Goal: Task Accomplishment & Management: Manage account settings

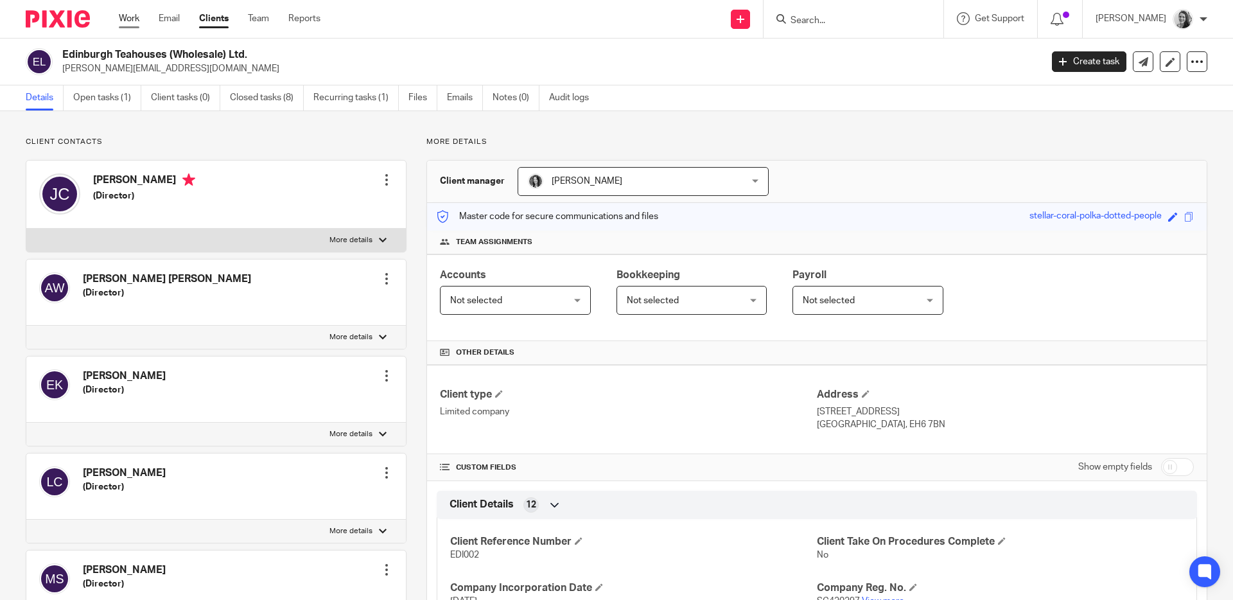
click at [125, 19] on link "Work" at bounding box center [129, 18] width 21 height 13
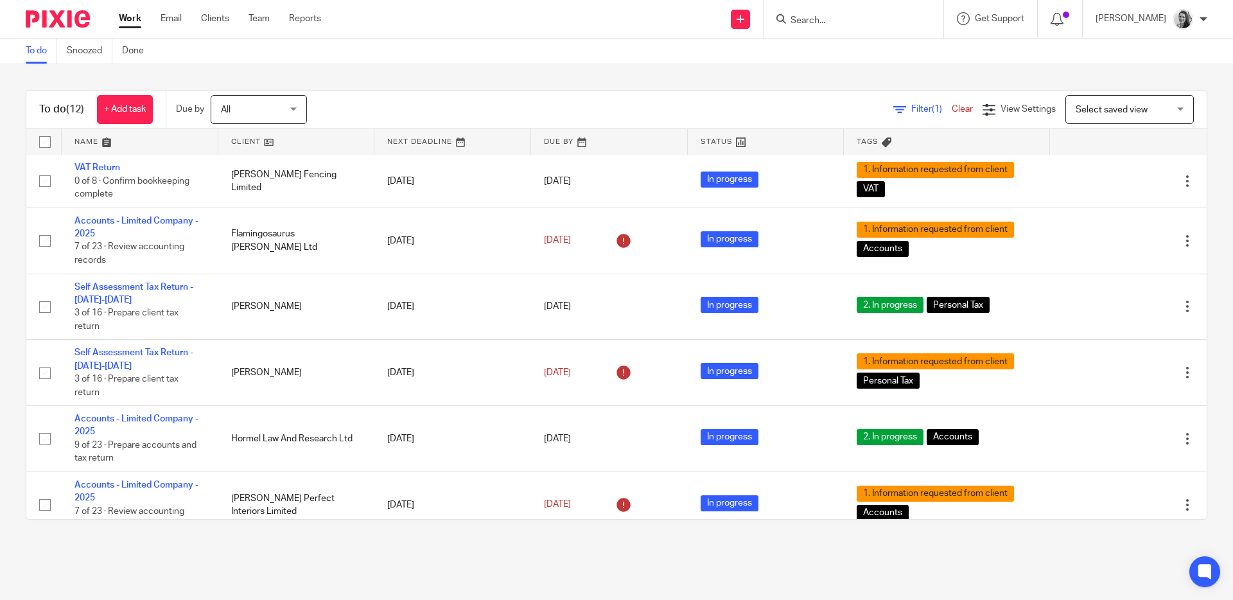
scroll to position [219, 0]
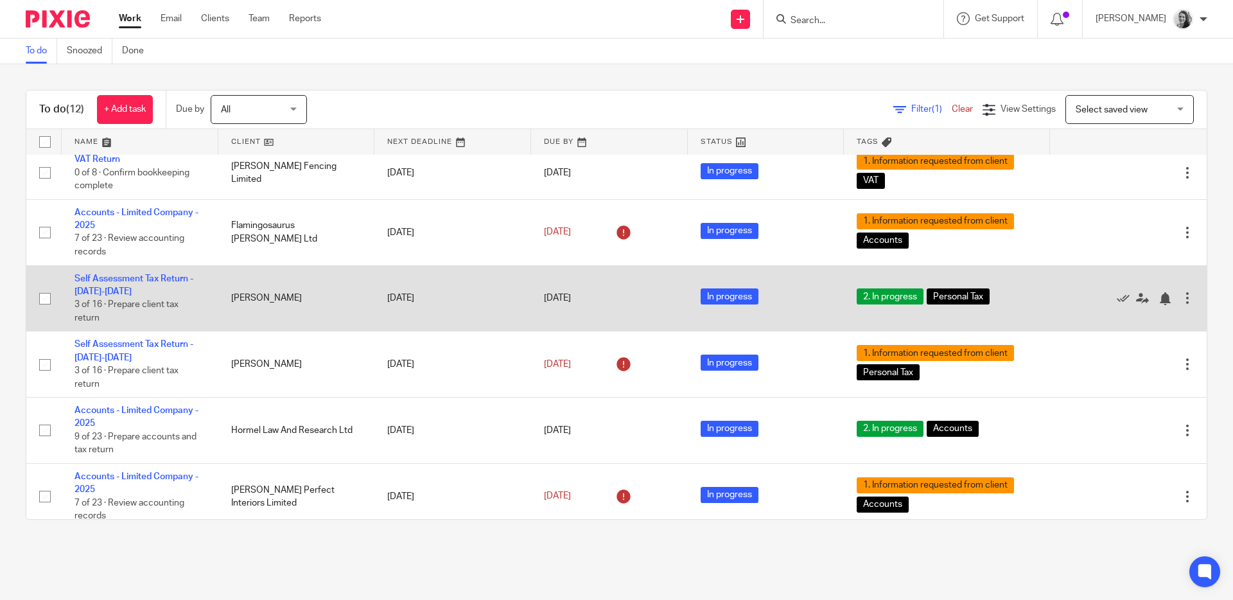
click at [47, 311] on input "checkbox" at bounding box center [45, 298] width 24 height 24
checkbox input "true"
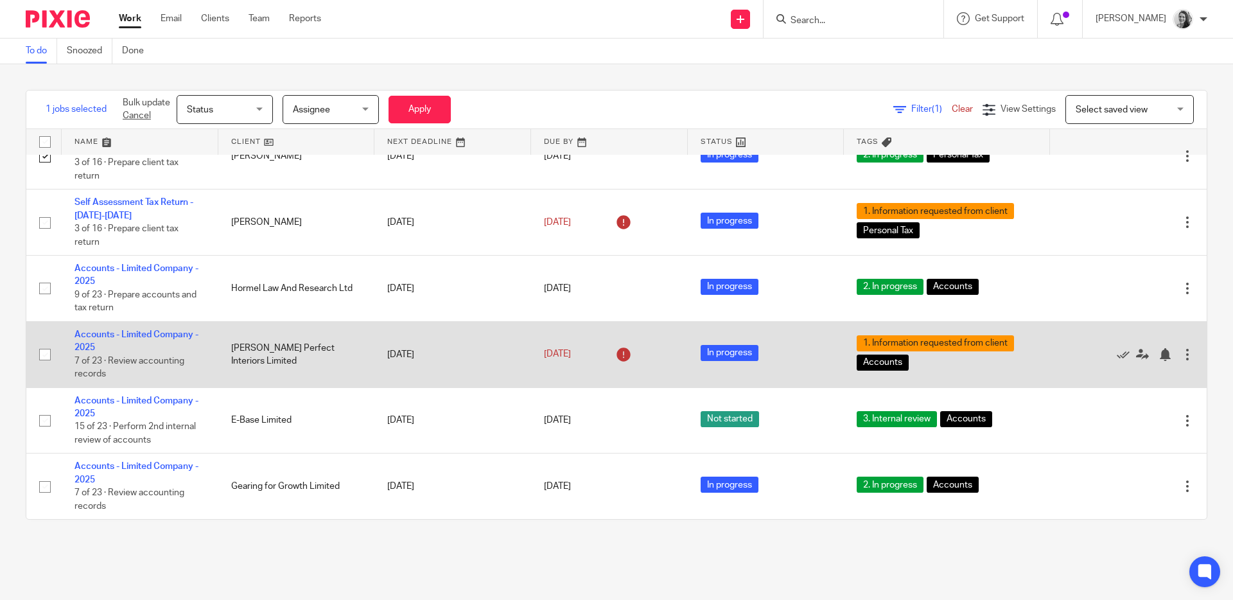
scroll to position [356, 0]
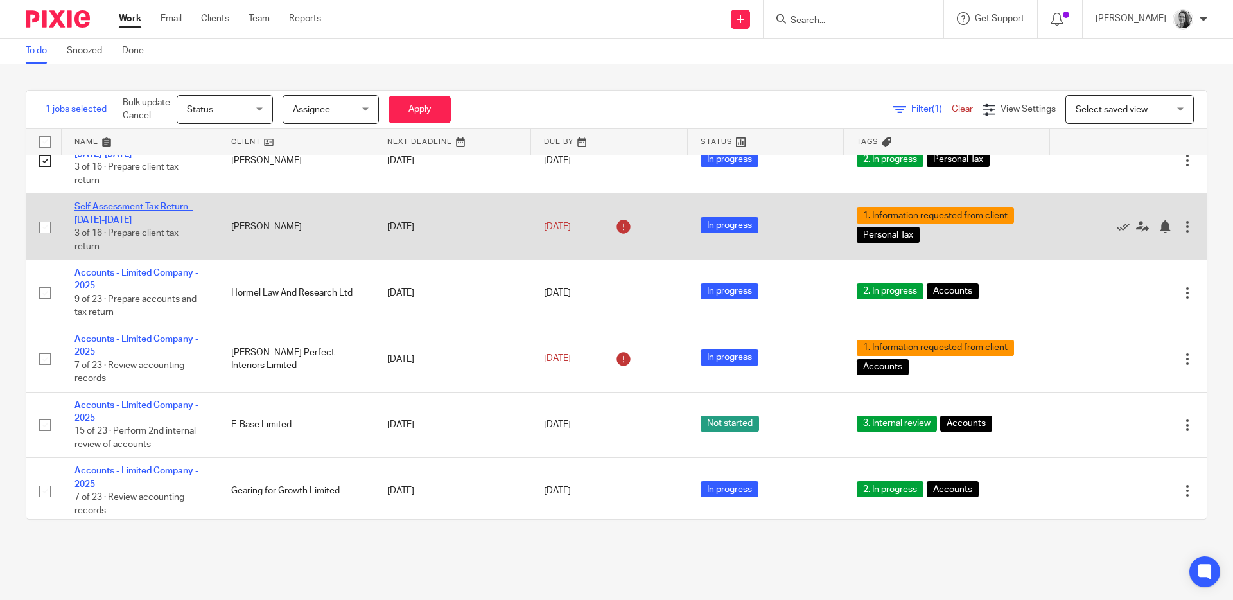
click at [106, 224] on link "Self Assessment Tax Return - [DATE]-[DATE]" at bounding box center [133, 213] width 119 height 22
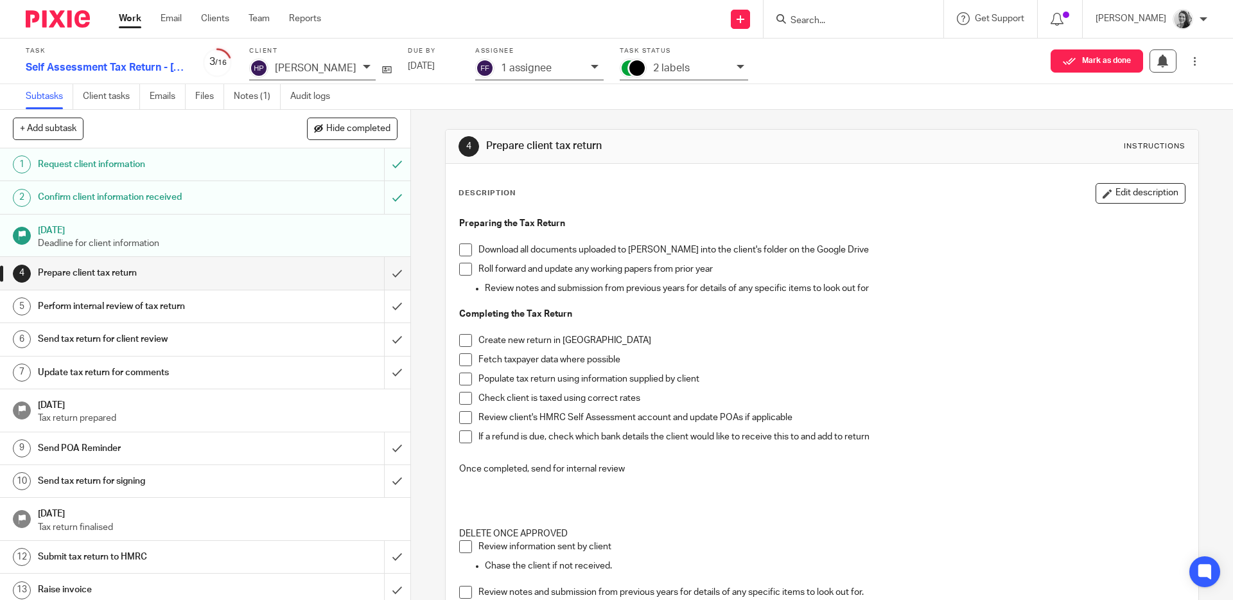
drag, startPoint x: 693, startPoint y: 63, endPoint x: 710, endPoint y: 71, distance: 18.4
click at [694, 62] on div "2 labels" at bounding box center [691, 68] width 77 height 15
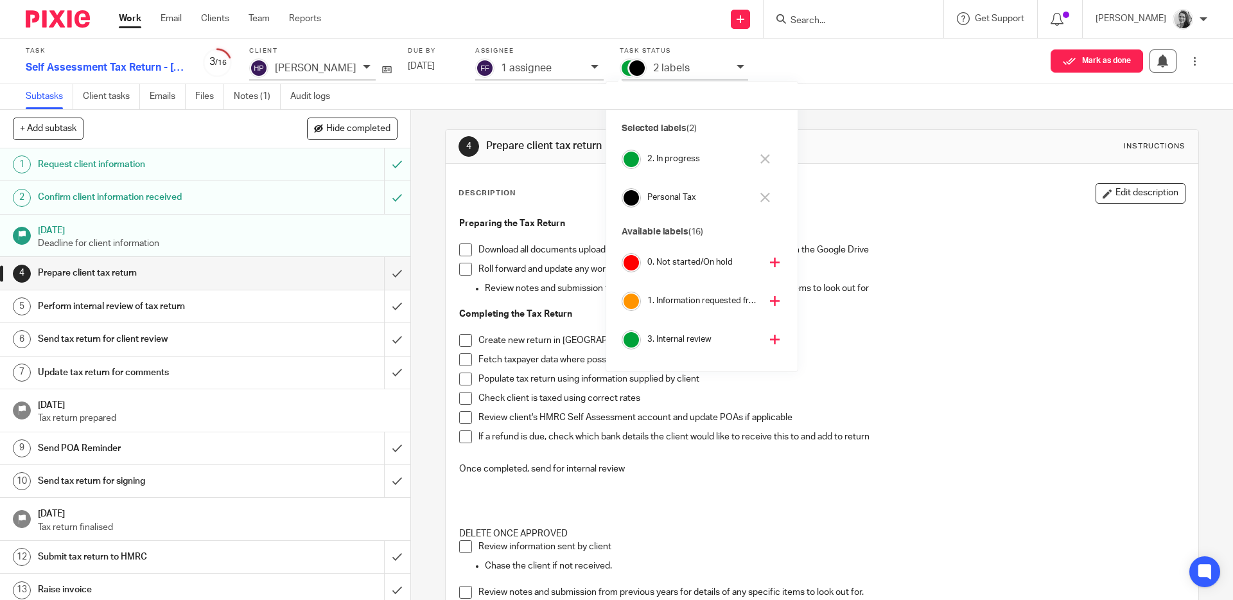
click at [764, 156] on icon at bounding box center [765, 159] width 10 height 10
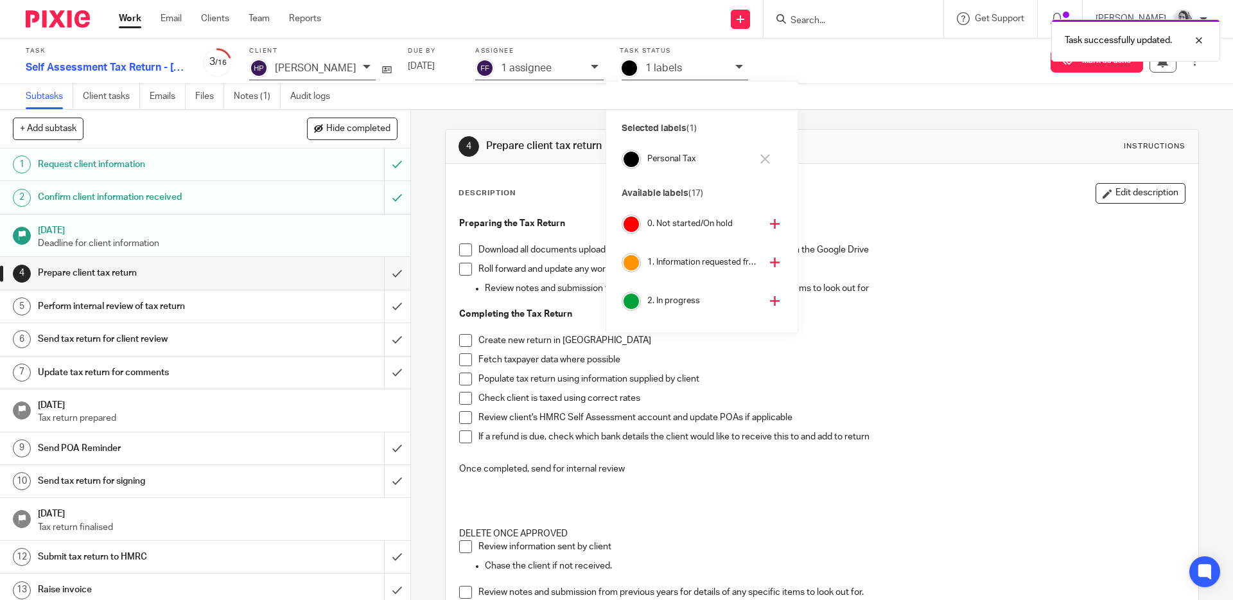
click at [770, 261] on icon at bounding box center [775, 262] width 10 height 10
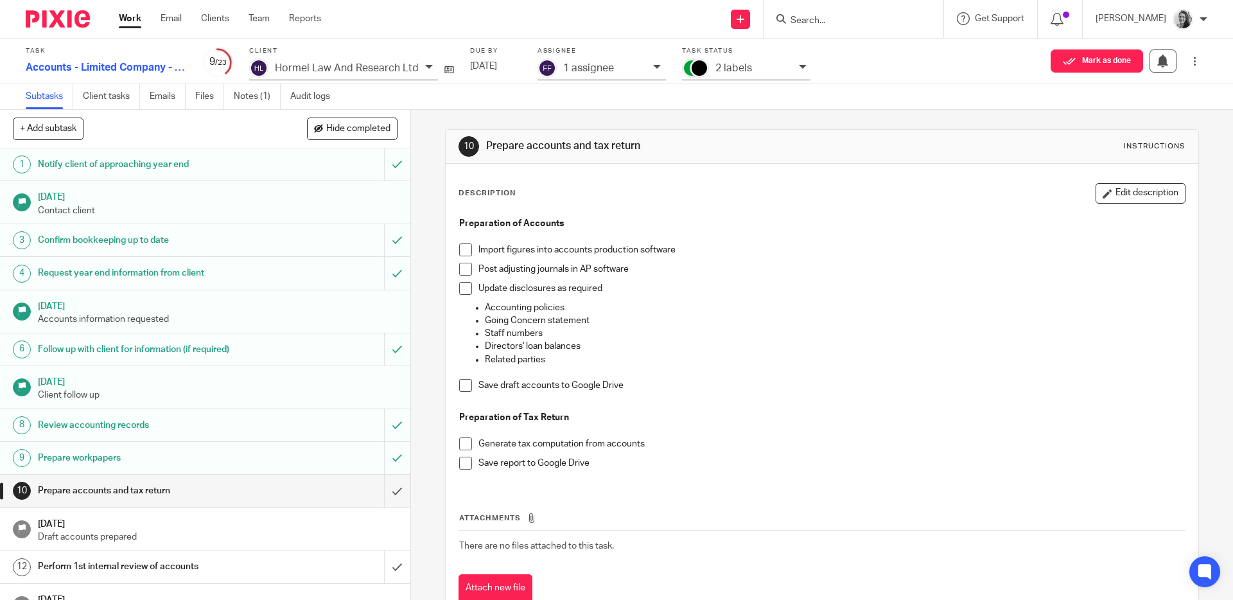
click at [759, 69] on div "2 labels" at bounding box center [753, 68] width 77 height 15
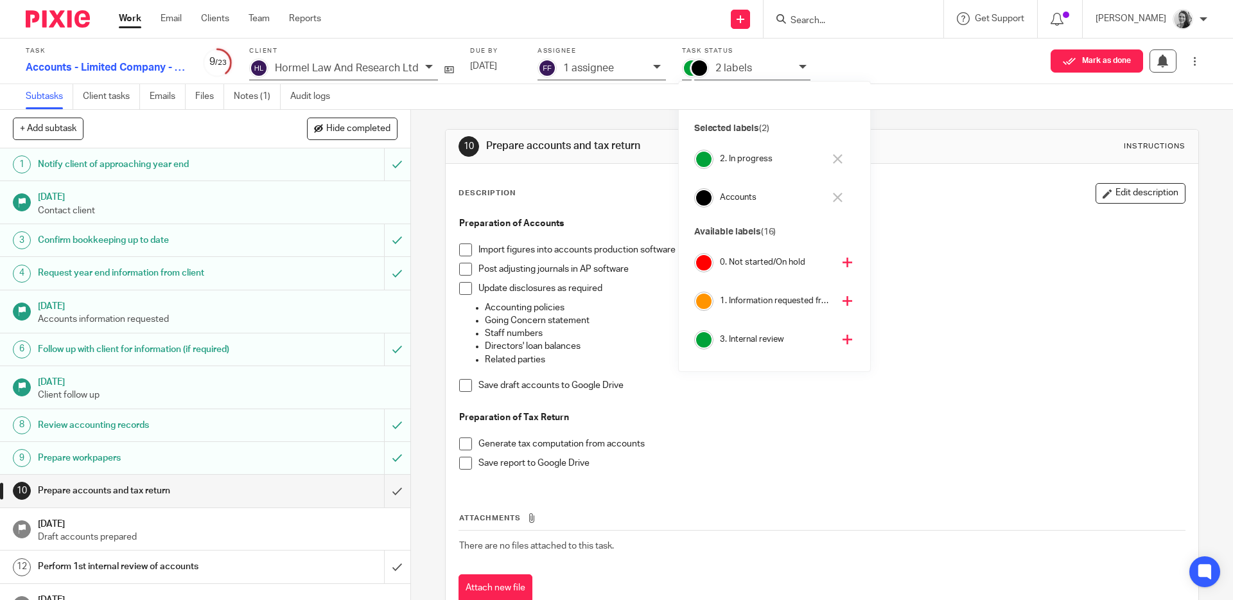
click at [835, 155] on icon at bounding box center [838, 159] width 10 height 10
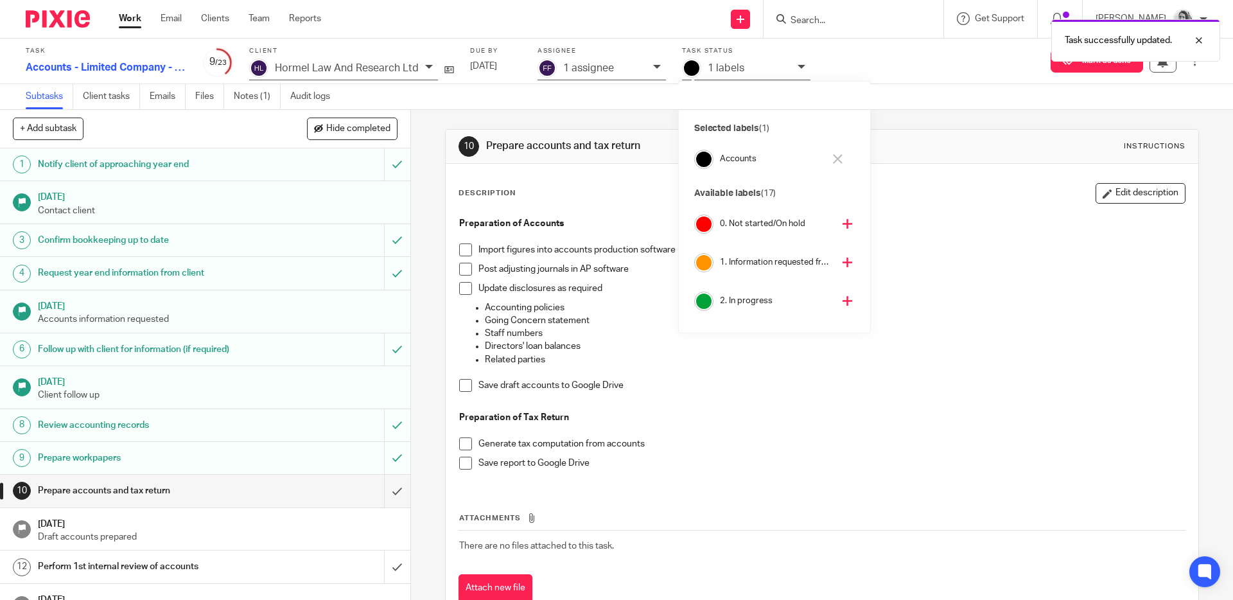
click at [842, 262] on icon at bounding box center [847, 262] width 10 height 10
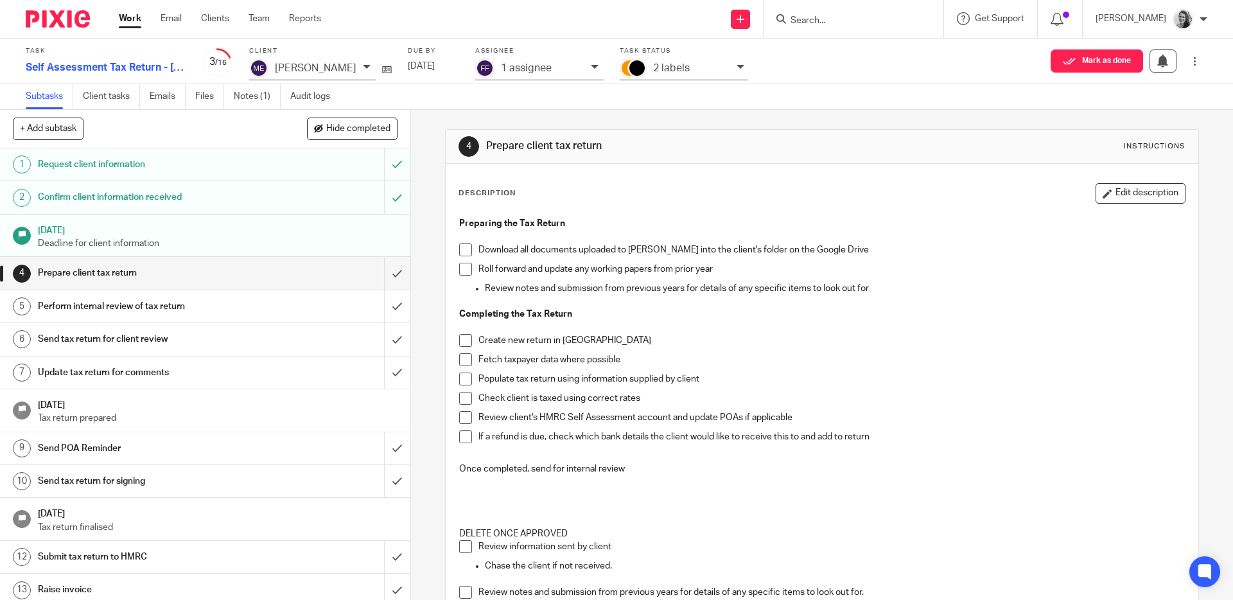
click at [730, 61] on div "2 labels" at bounding box center [691, 68] width 77 height 15
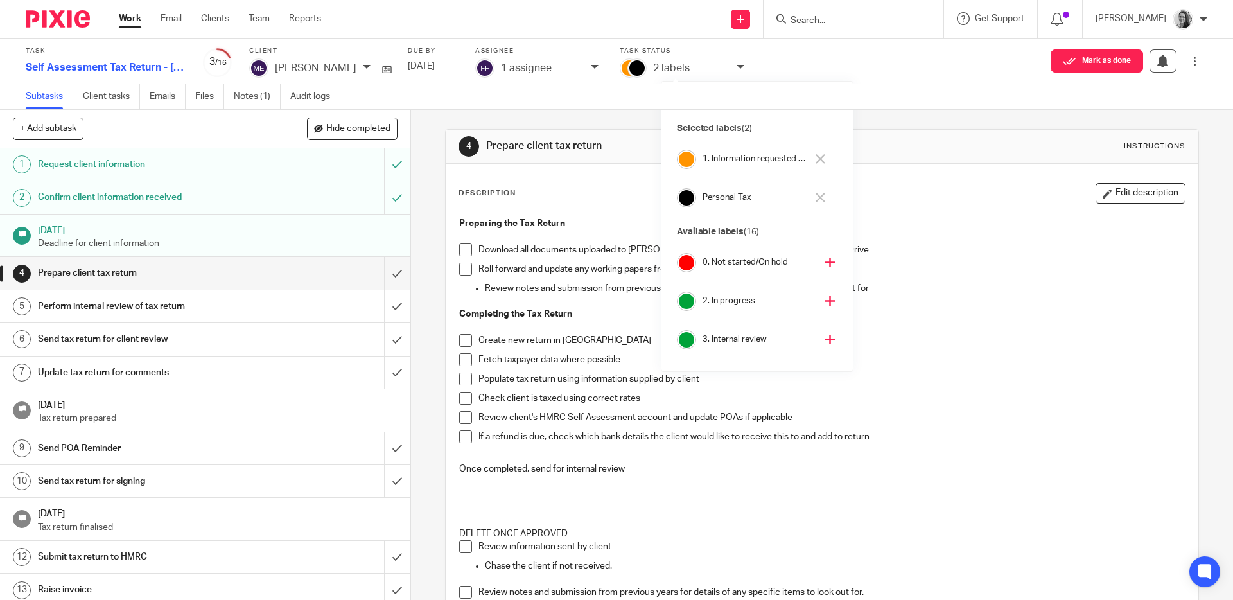
click at [823, 152] on button at bounding box center [820, 159] width 15 height 21
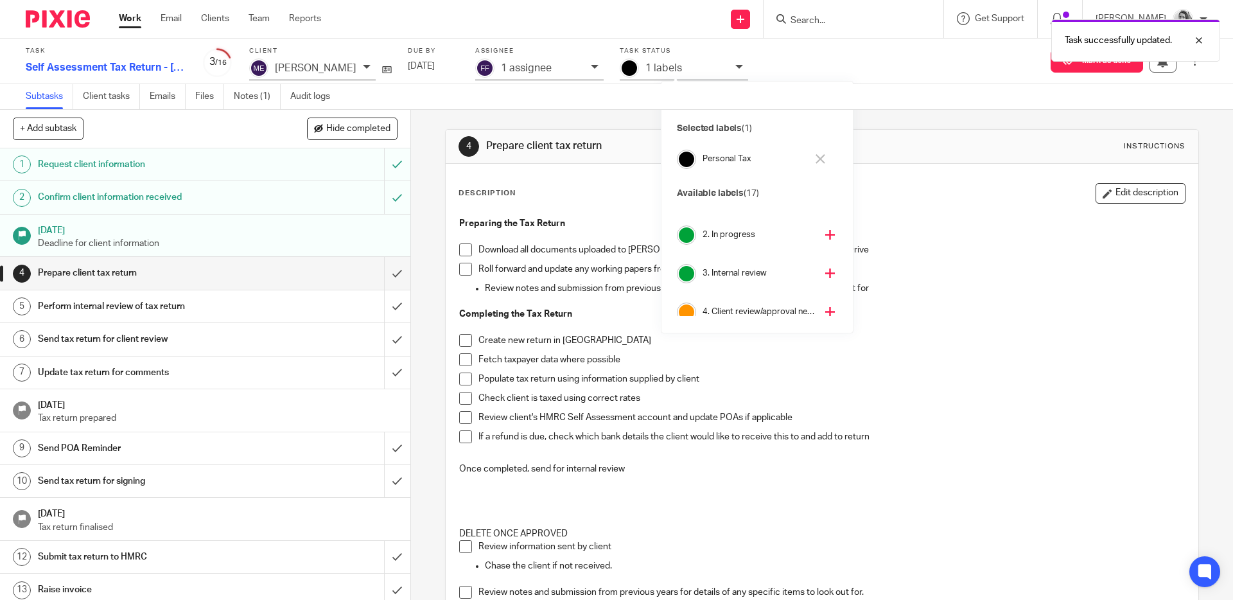
scroll to position [83, 0]
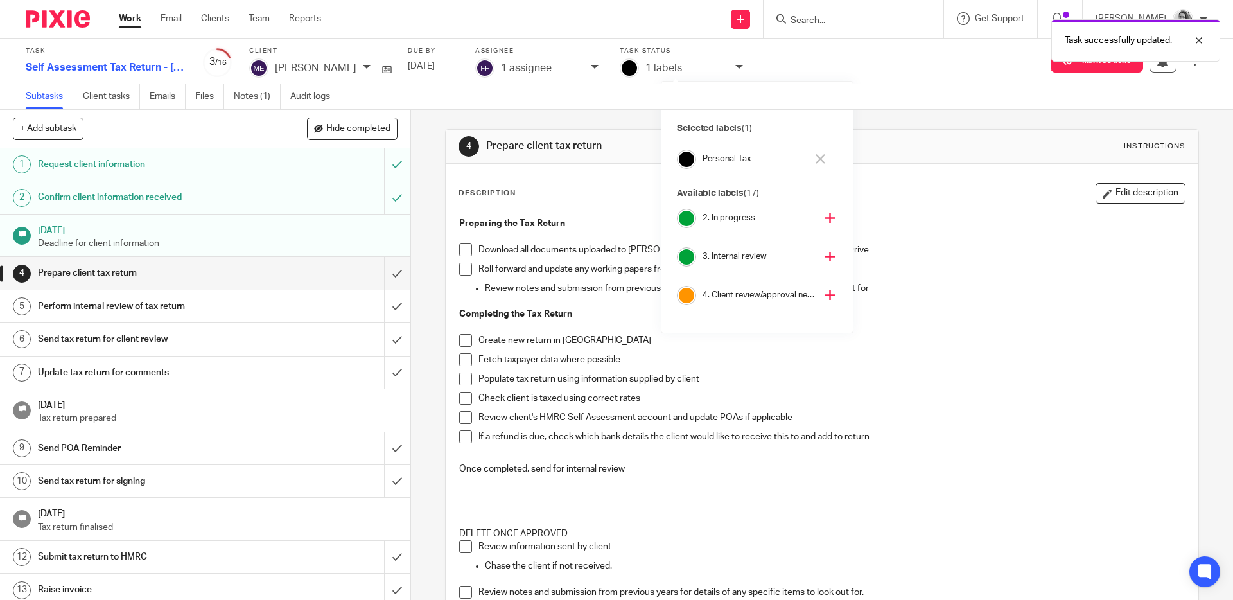
click at [825, 252] on icon at bounding box center [830, 257] width 10 height 10
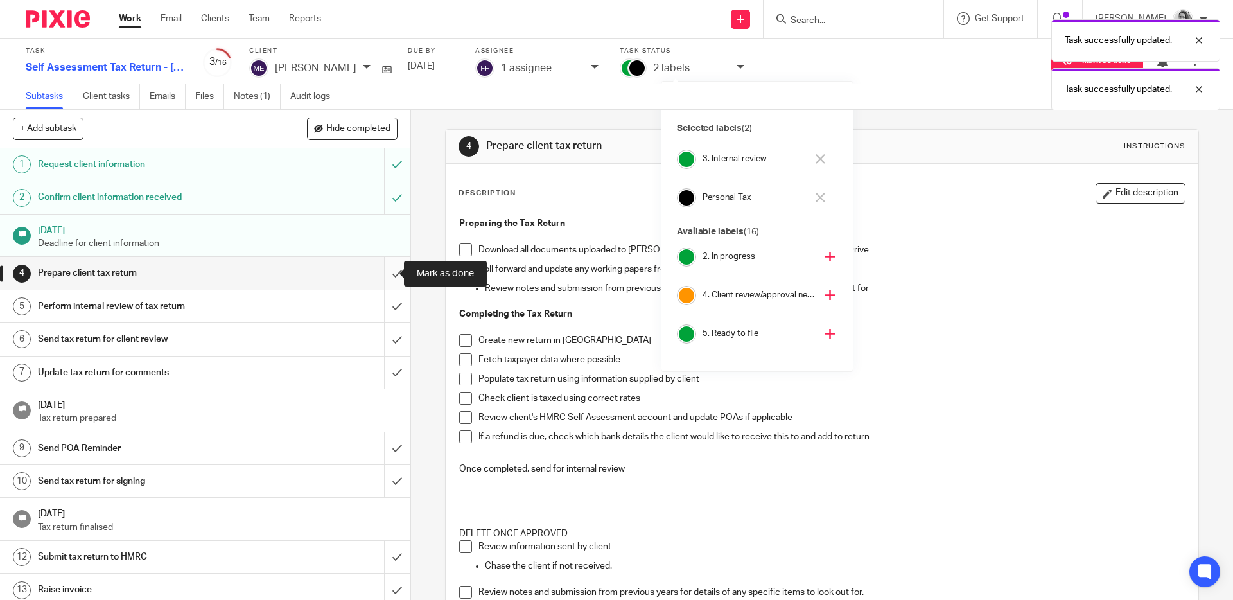
click at [389, 270] on input "submit" at bounding box center [205, 273] width 410 height 32
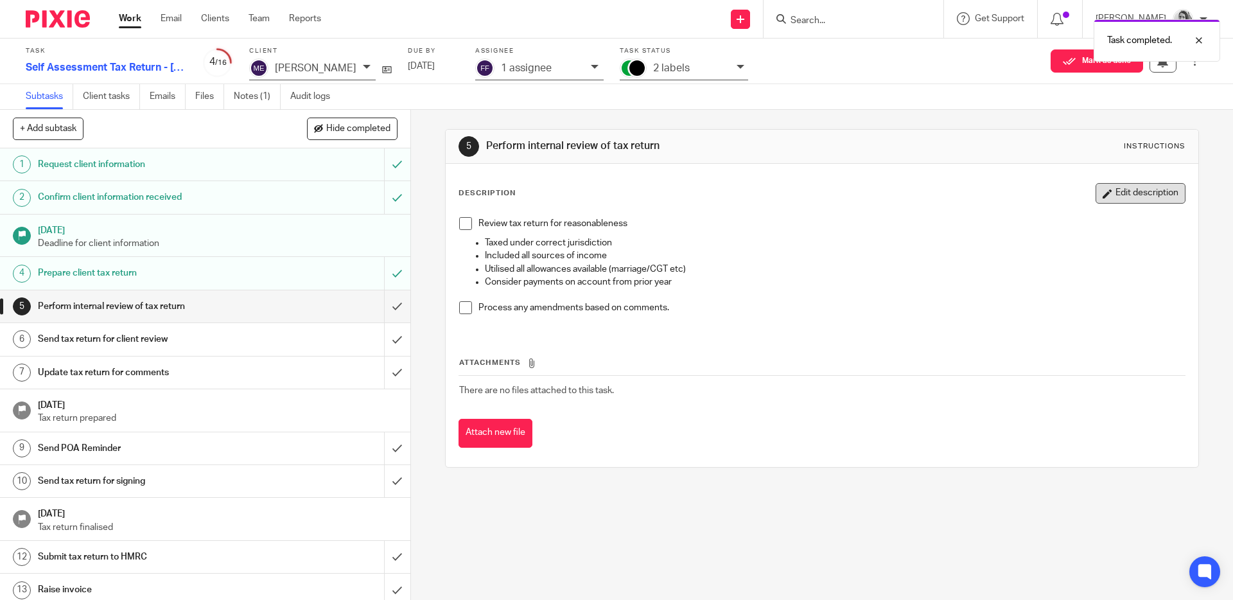
click at [1102, 192] on button "Edit description" at bounding box center [1140, 193] width 90 height 21
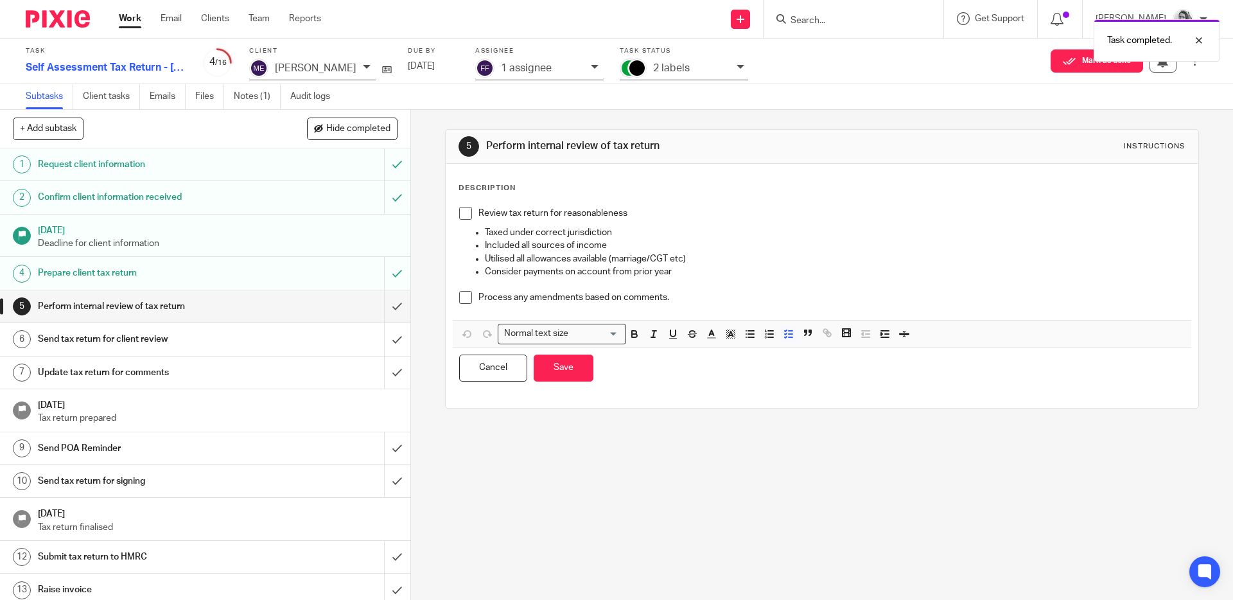
click at [680, 306] on div "Process any amendments based on comments." at bounding box center [831, 300] width 706 height 19
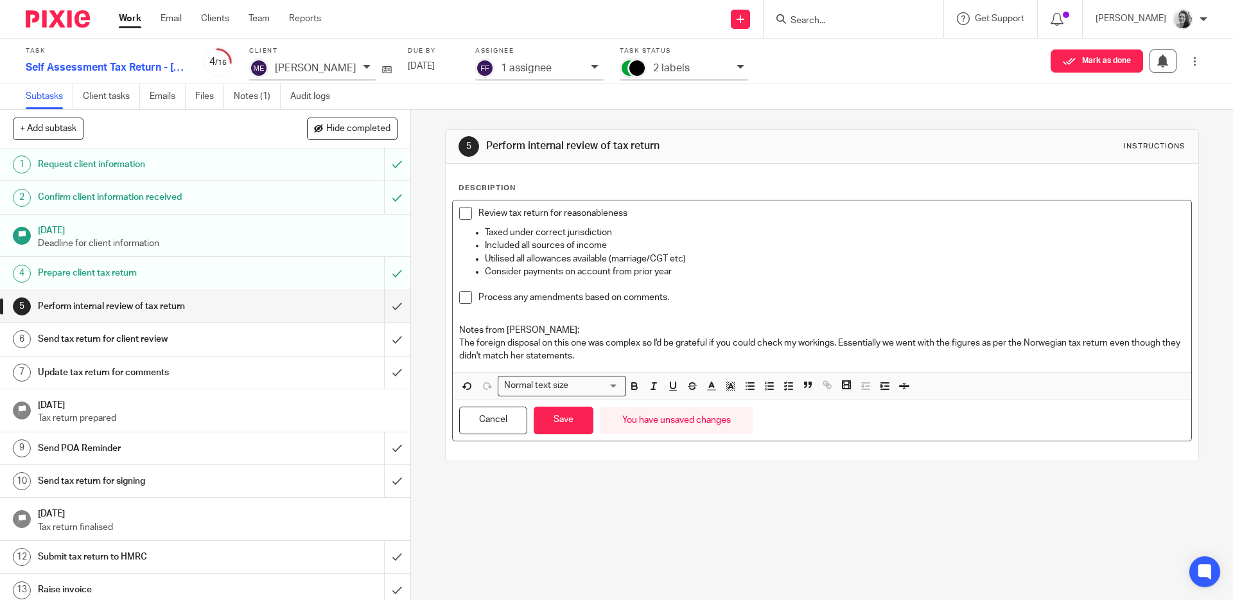
click at [916, 340] on p "The foreign disposal on this one was complex so I'd be grateful if you could ch…" at bounding box center [821, 349] width 725 height 26
click at [679, 360] on p "The foreign disposal on this one was complex so I'd be grateful if you could ch…" at bounding box center [821, 349] width 725 height 26
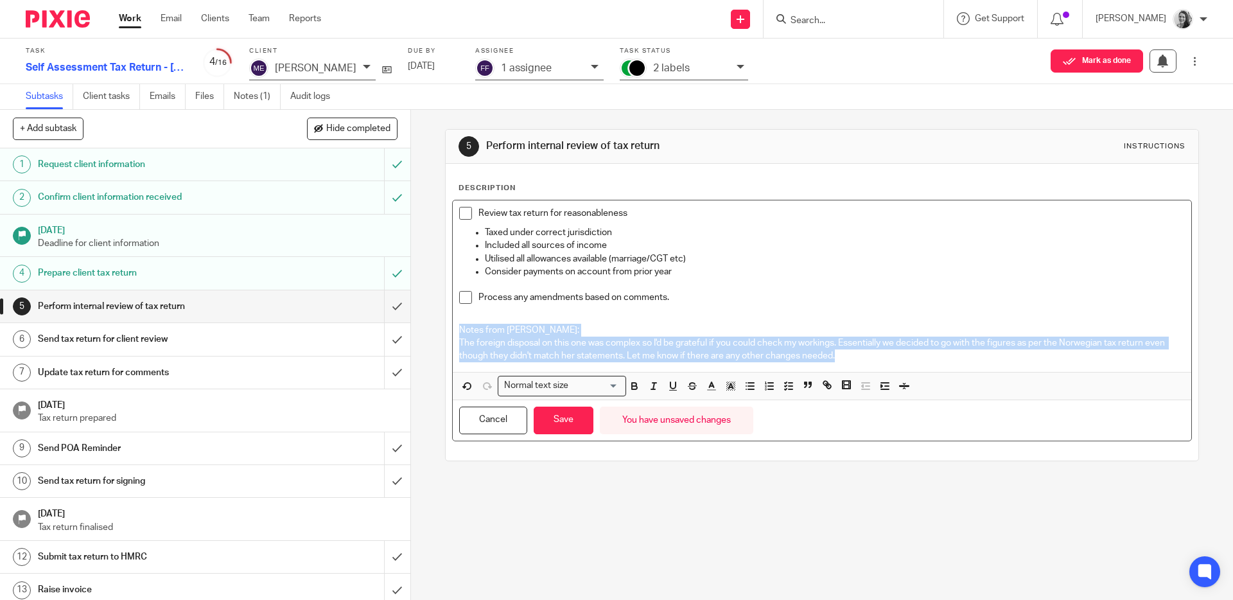
drag, startPoint x: 884, startPoint y: 352, endPoint x: 440, endPoint y: 327, distance: 443.7
click at [445, 327] on div "5 Perform internal review of tax return Instructions Description Review tax ret…" at bounding box center [821, 295] width 753 height 332
click at [632, 383] on icon "button" at bounding box center [634, 384] width 4 height 3
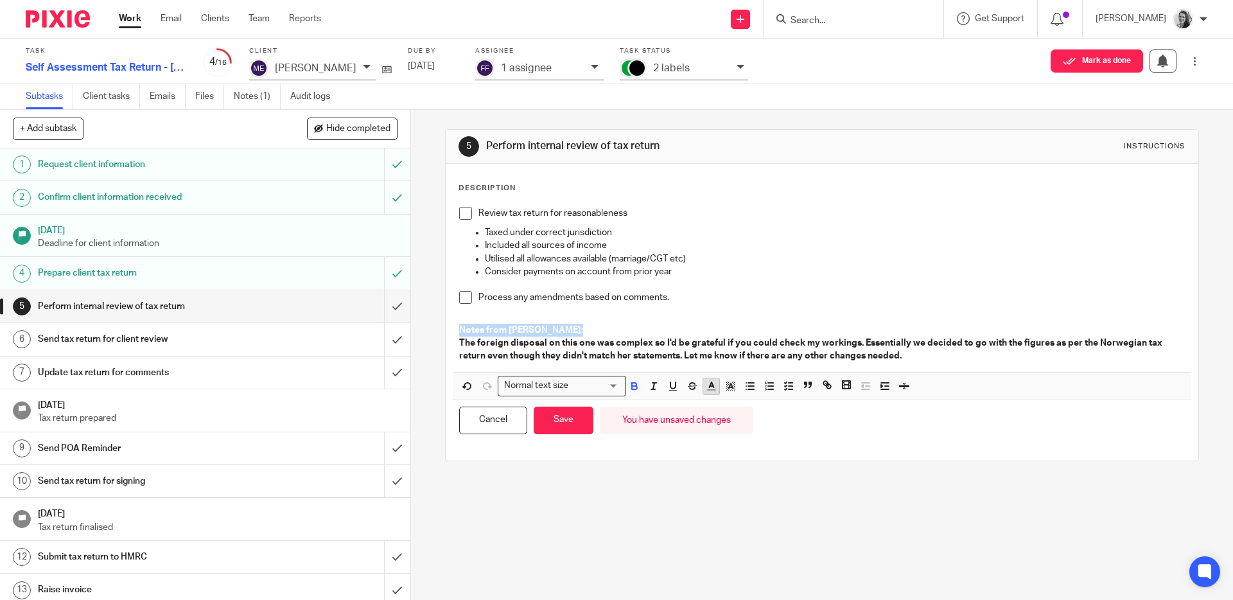
click at [710, 388] on icon "button" at bounding box center [712, 386] width 12 height 12
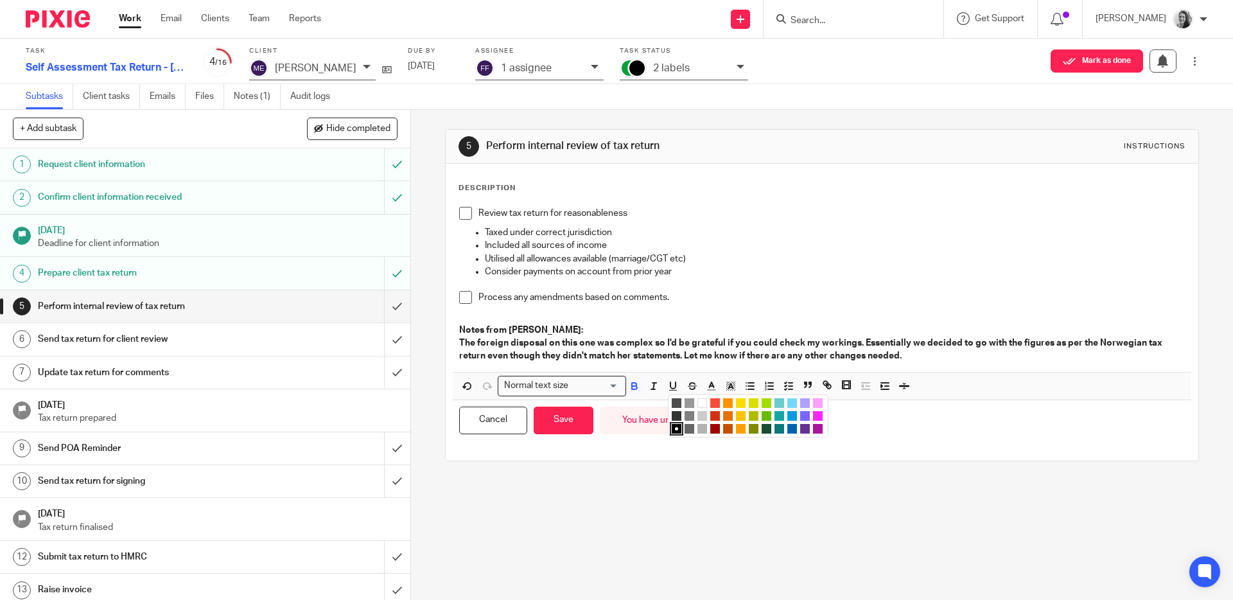
click at [814, 428] on li "color:#AB149E" at bounding box center [818, 429] width 10 height 10
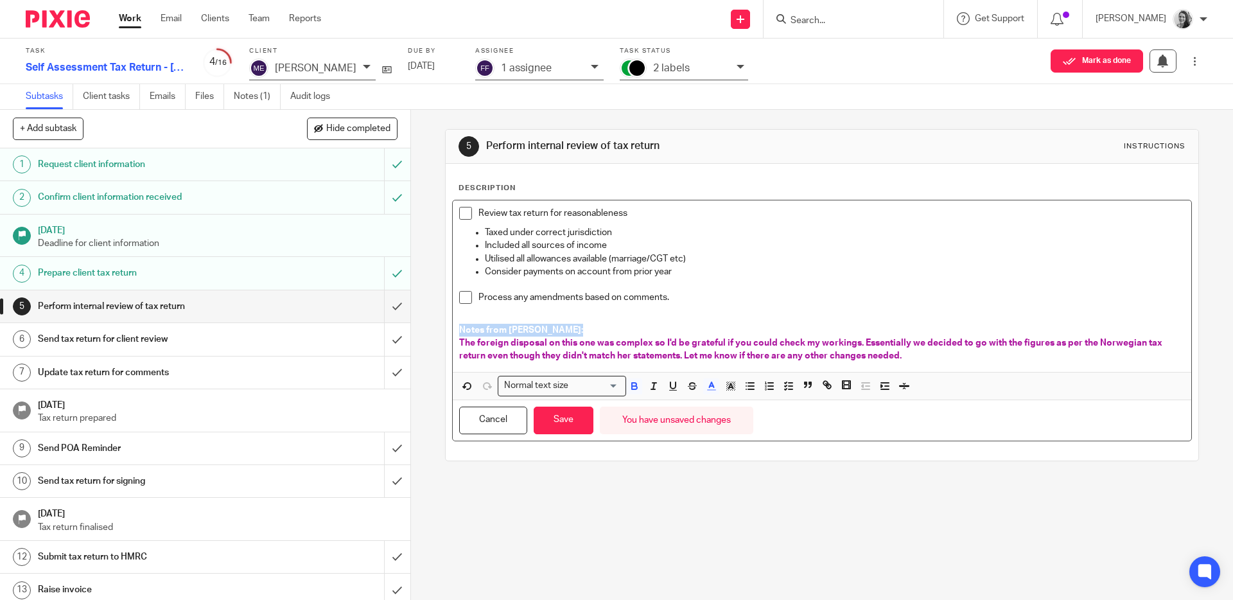
click at [820, 326] on p "Notes from Fay:" at bounding box center [821, 330] width 725 height 13
click at [851, 342] on span "The foreign disposal on this one was complex so I'd be grateful if you could ch…" at bounding box center [811, 349] width 705 height 22
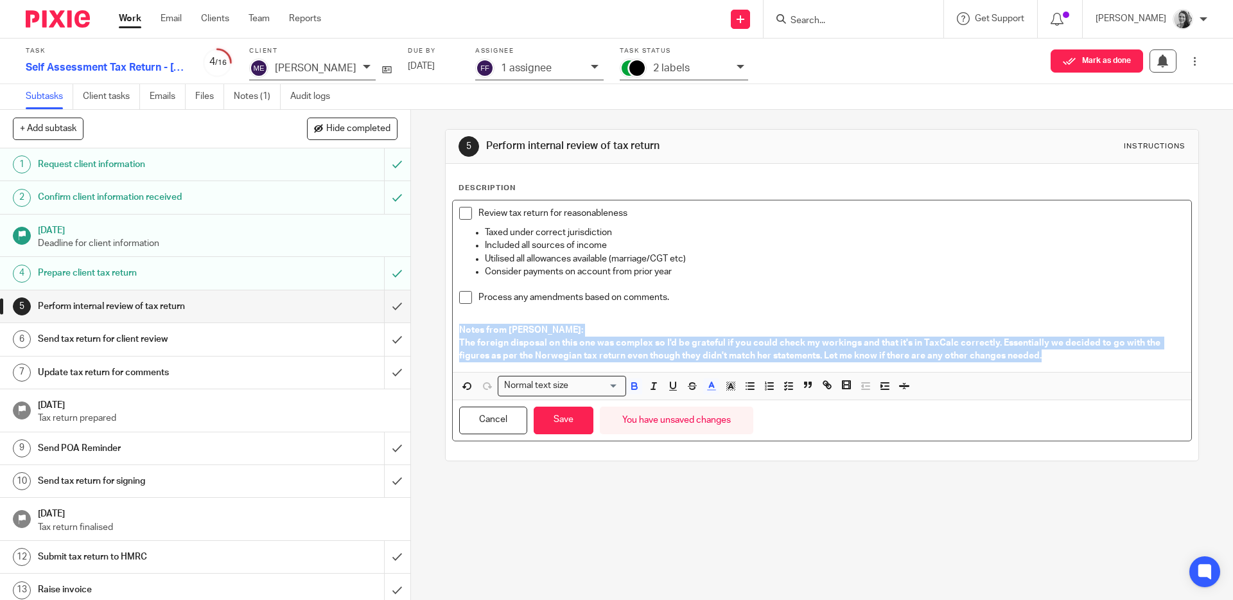
drag, startPoint x: 855, startPoint y: 361, endPoint x: 451, endPoint y: 327, distance: 405.3
click at [453, 327] on div "Review tax return for reasonableness Taxed under correct jurisdiction Included …" at bounding box center [822, 285] width 738 height 171
click at [709, 381] on icon "button" at bounding box center [712, 386] width 12 height 12
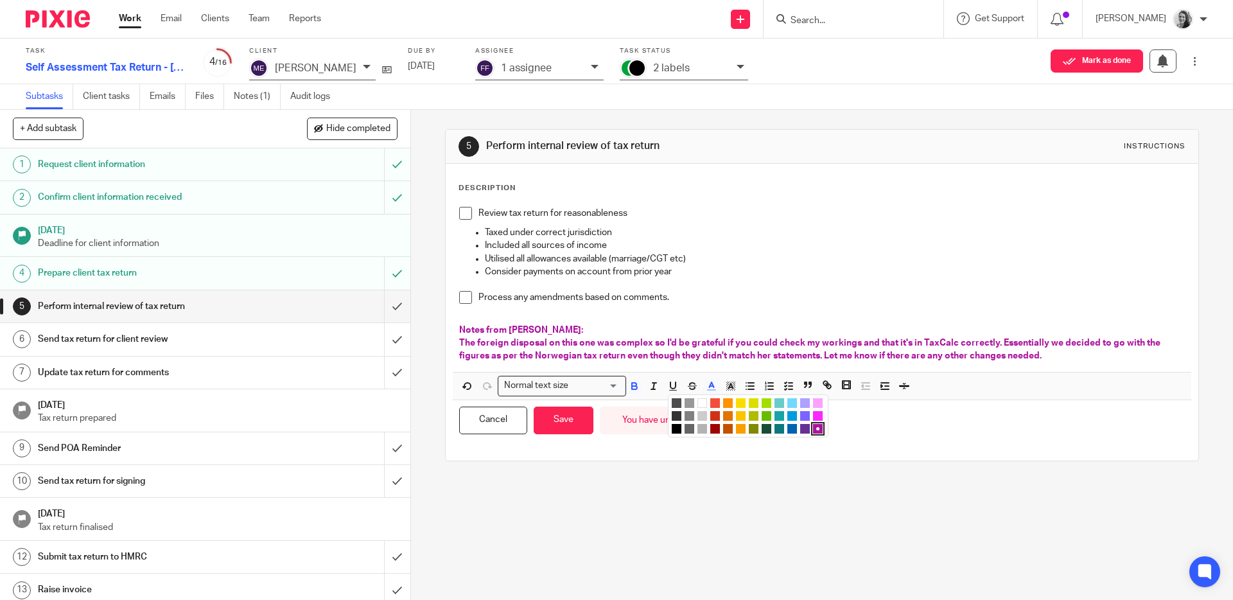
click at [800, 428] on li "color:#653294" at bounding box center [805, 429] width 10 height 10
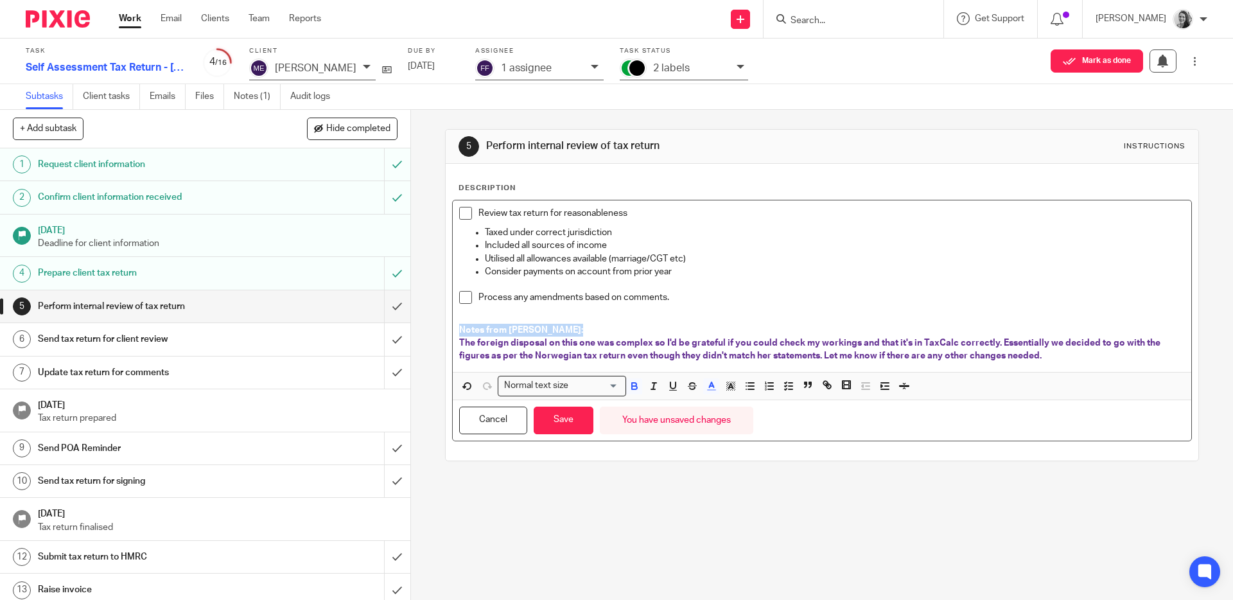
click at [1045, 349] on p "The foreign disposal on this one was complex so I'd be grateful if you could ch…" at bounding box center [821, 349] width 725 height 26
click at [1074, 357] on p "The foreign disposal on this one was complex so I'd be grateful if you could ch…" at bounding box center [821, 349] width 725 height 26
click at [565, 422] on button "Save" at bounding box center [564, 420] width 60 height 28
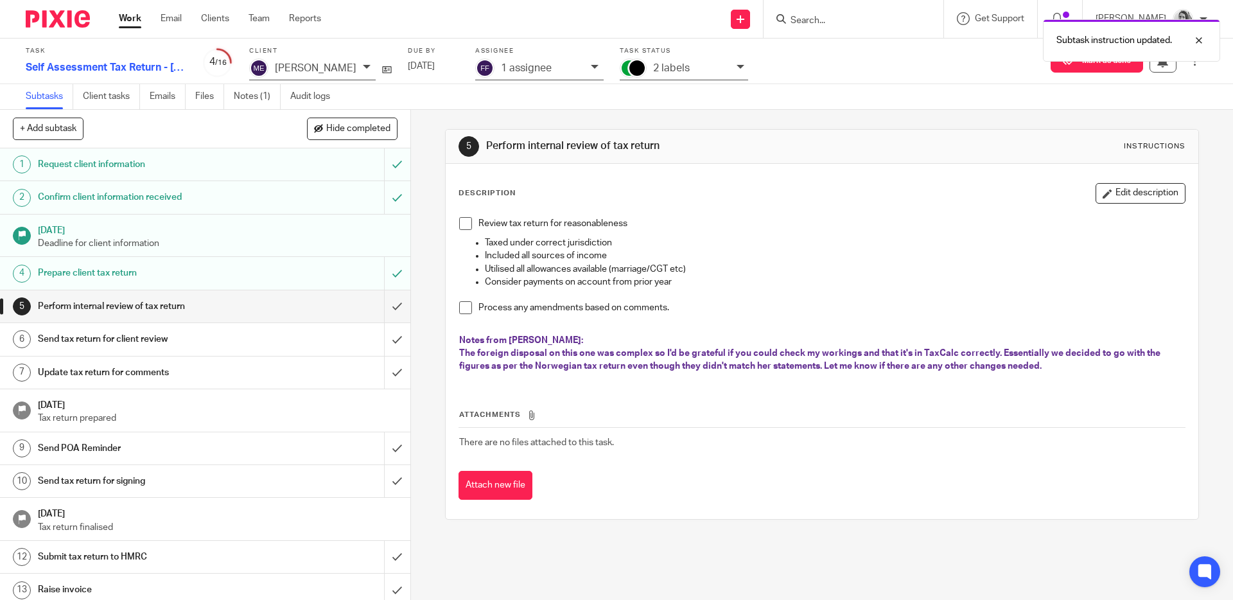
click at [552, 69] on p "1 assignee" at bounding box center [526, 68] width 51 height 12
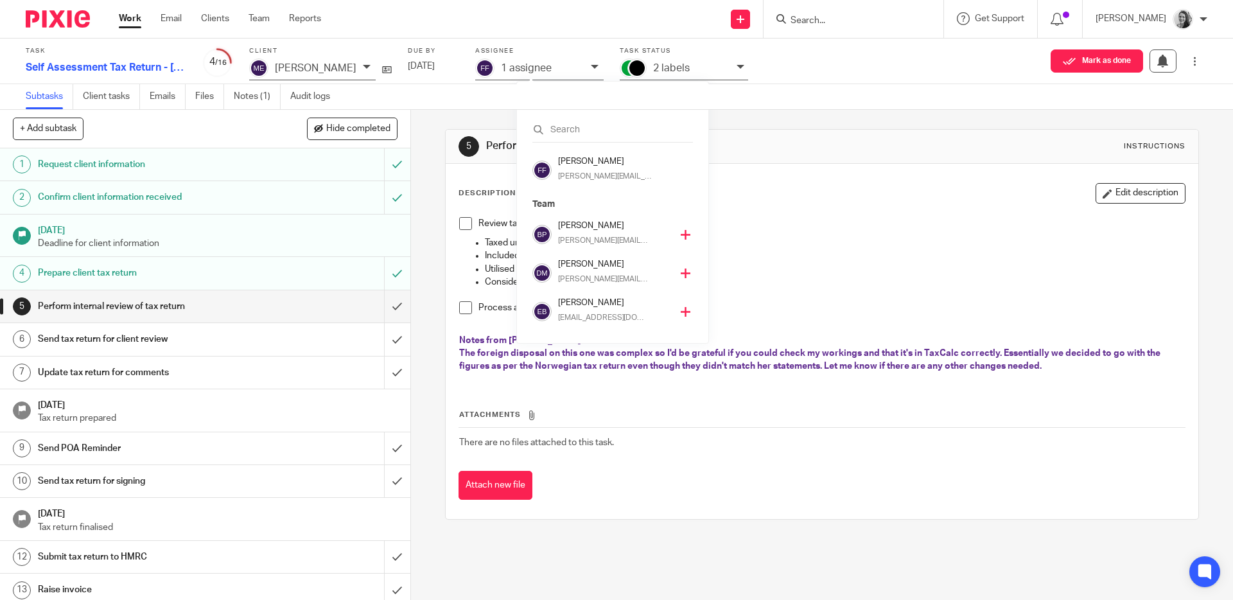
click at [681, 234] on icon at bounding box center [686, 235] width 10 height 10
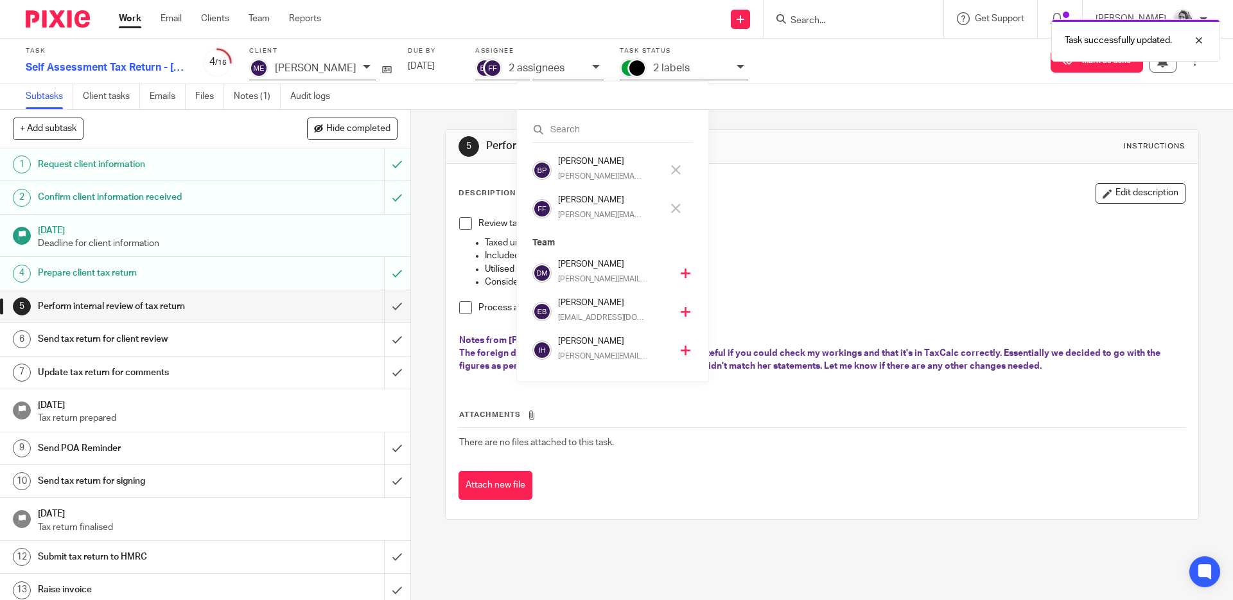
click at [676, 210] on icon at bounding box center [676, 209] width 10 height 10
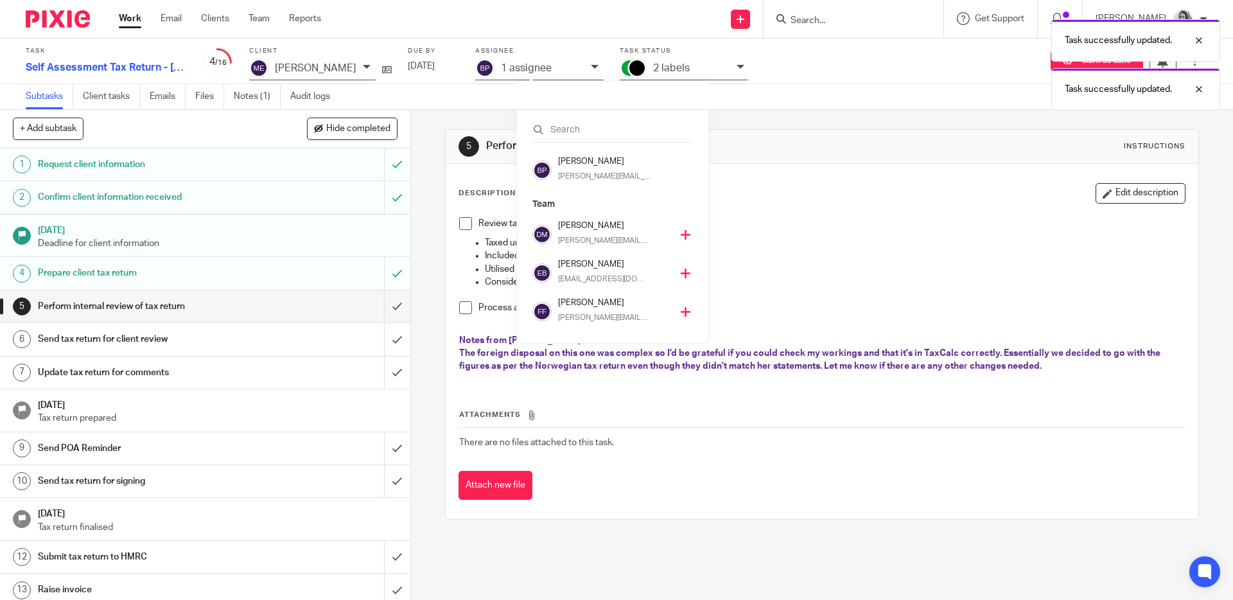
click at [862, 204] on div "Description Edit description Review tax return for reasonableness Taxed under c…" at bounding box center [821, 283] width 726 height 200
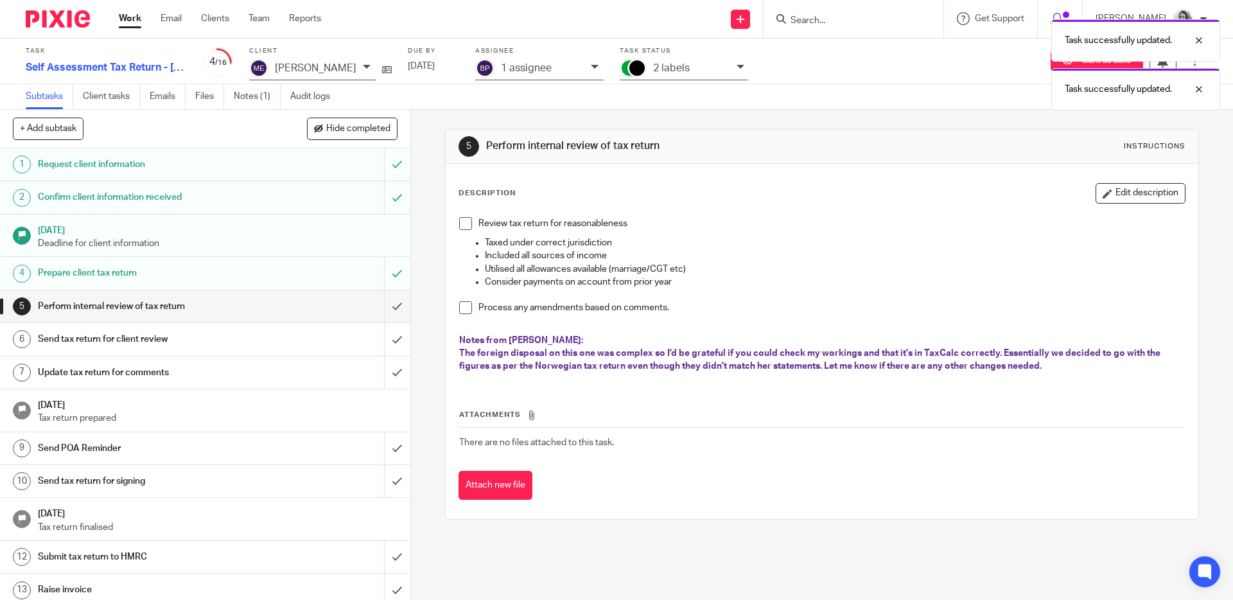
click at [770, 61] on div "Task successfully updated. Task successfully updated." at bounding box center [918, 62] width 604 height 98
click at [763, 66] on div "Task successfully updated. Task successfully updated." at bounding box center [918, 62] width 604 height 98
click at [769, 69] on div "Task successfully updated. Task successfully updated." at bounding box center [918, 62] width 604 height 98
click at [714, 65] on body "Work Email Clients Team Reports Work Email Clients Team Reports Settings Send n…" at bounding box center [616, 300] width 1233 height 600
click at [730, 64] on div "2 labels" at bounding box center [691, 68] width 77 height 15
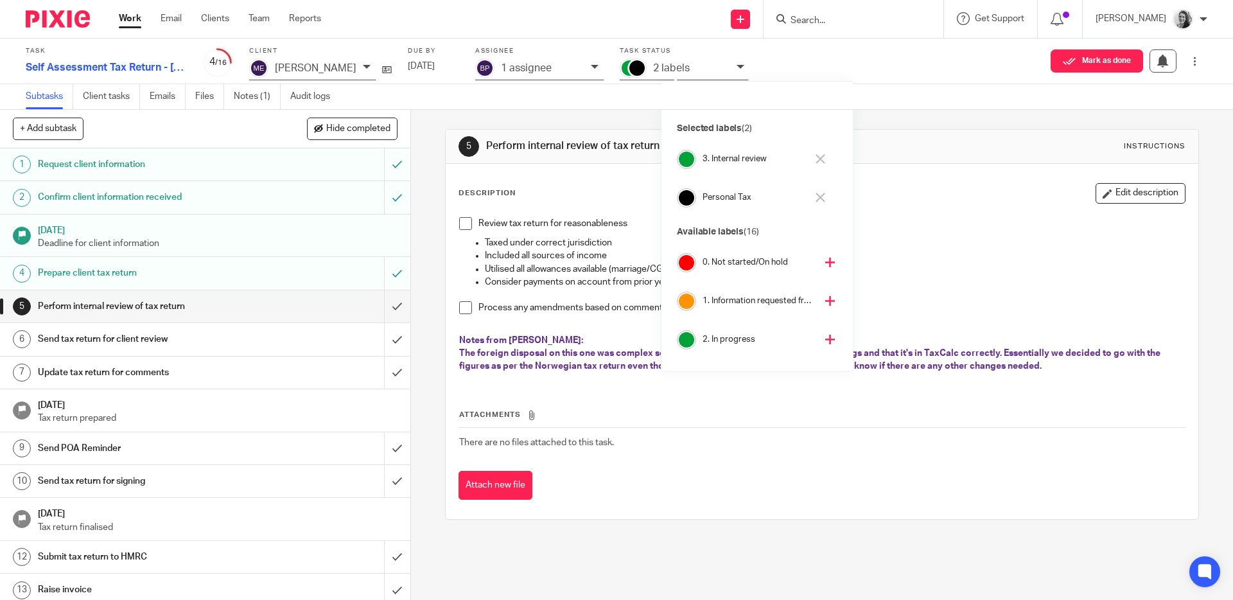
click at [730, 64] on div "2 labels" at bounding box center [691, 68] width 77 height 15
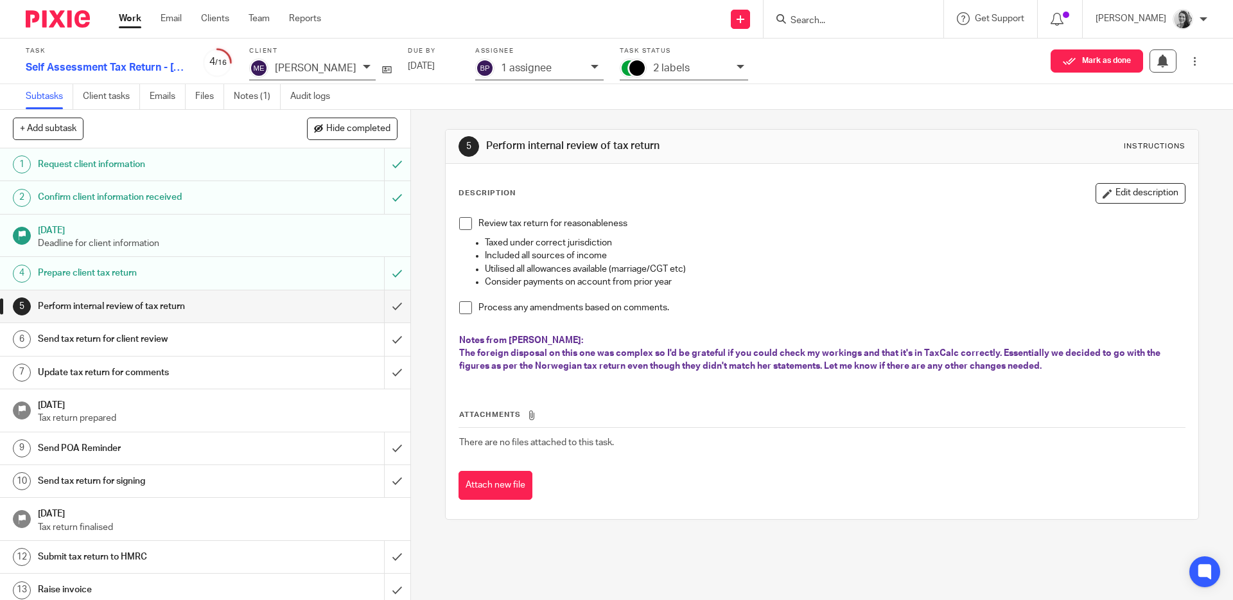
click at [130, 22] on link "Work" at bounding box center [130, 18] width 22 height 13
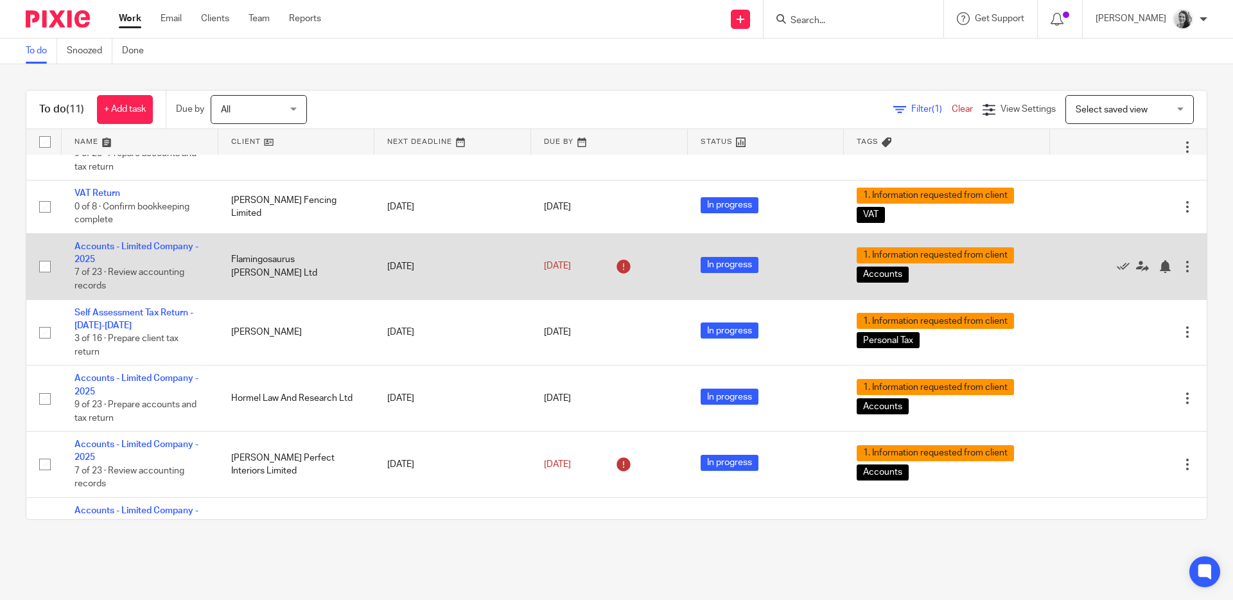
scroll to position [321, 0]
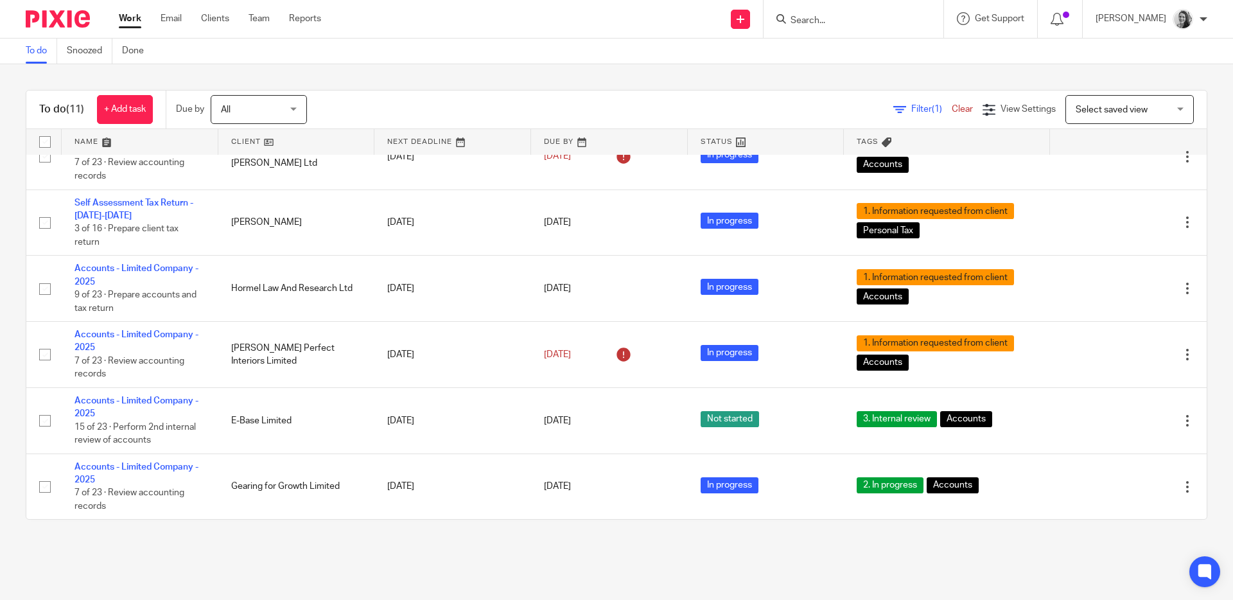
click at [840, 16] on input "Search" at bounding box center [847, 21] width 116 height 12
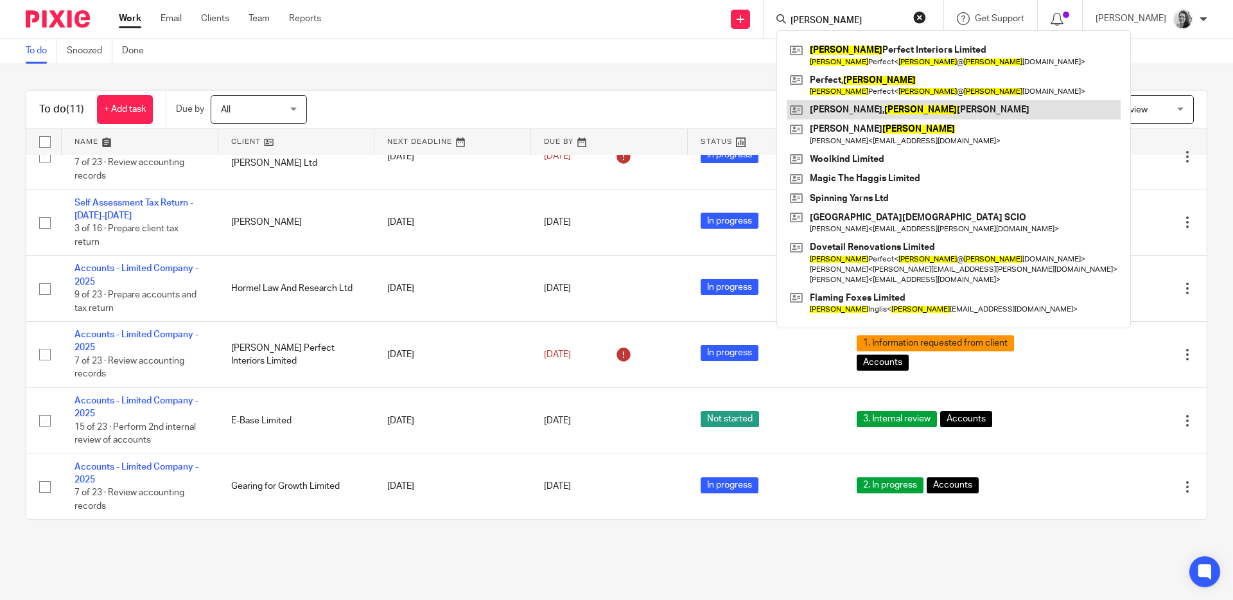
type input "[PERSON_NAME]"
click at [915, 108] on link at bounding box center [954, 109] width 334 height 19
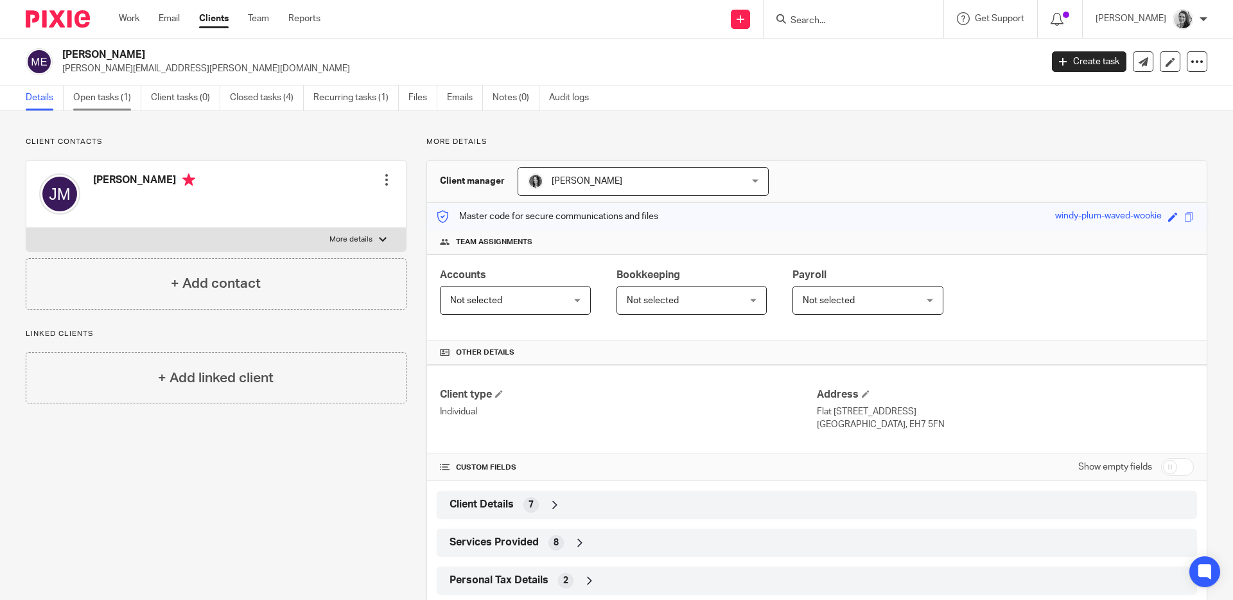
click at [120, 89] on link "Open tasks (1)" at bounding box center [107, 97] width 68 height 25
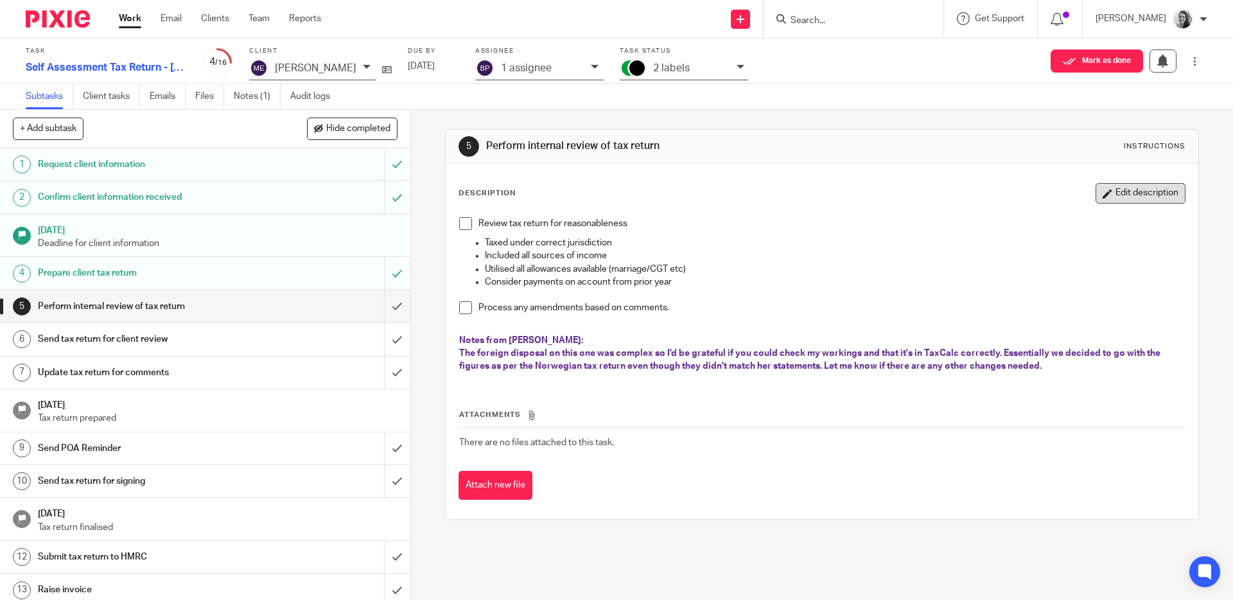
click at [1117, 185] on button "Edit description" at bounding box center [1140, 193] width 90 height 21
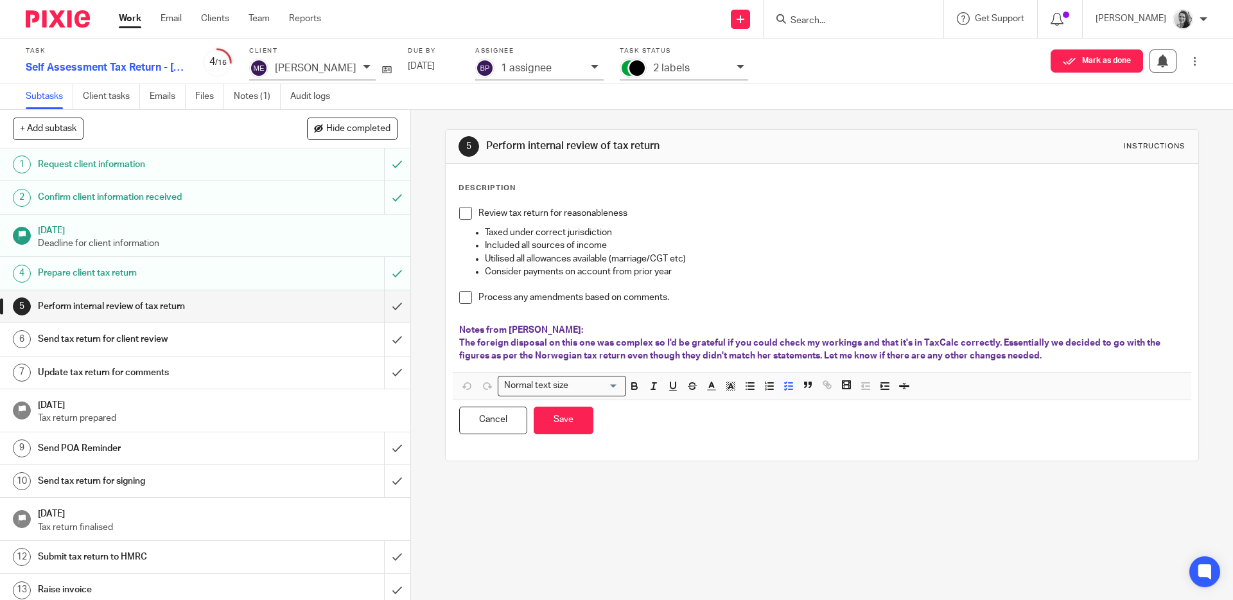
click at [995, 342] on span "The foreign disposal on this one was complex so I'd be grateful if you could ch…" at bounding box center [810, 349] width 703 height 22
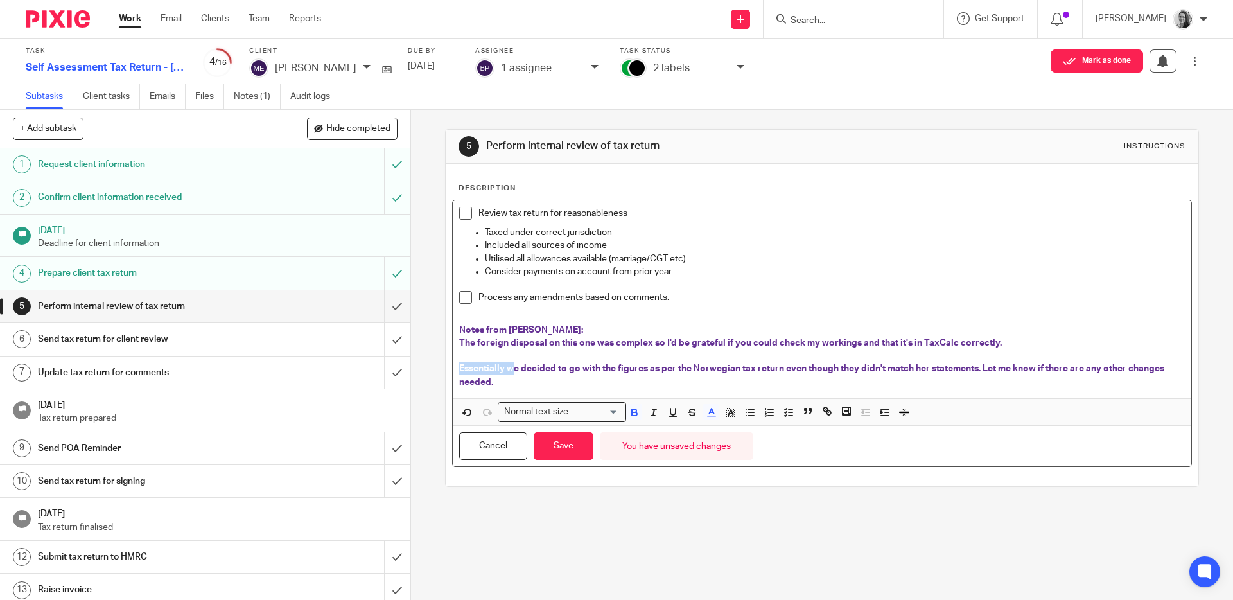
drag, startPoint x: 509, startPoint y: 370, endPoint x: 453, endPoint y: 370, distance: 55.2
click at [453, 370] on div "Review tax return for reasonableness Taxed under correct jurisdiction Included …" at bounding box center [822, 299] width 738 height 198
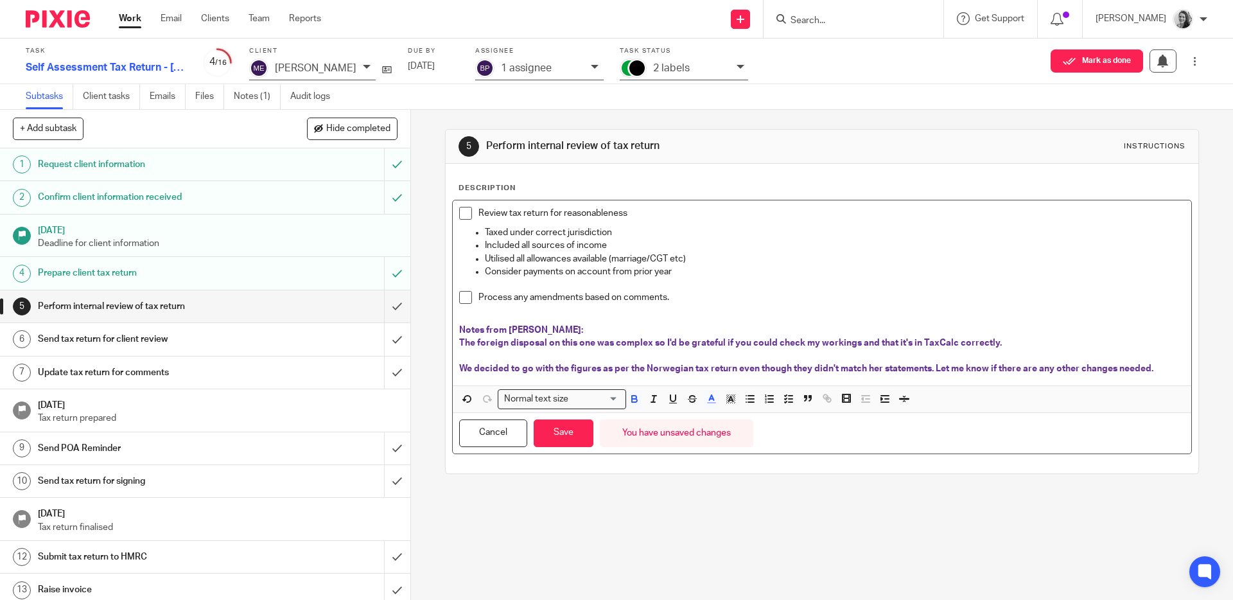
click at [454, 369] on div "Review tax return for reasonableness Taxed under correct jurisdiction Included …" at bounding box center [822, 292] width 738 height 185
drag, startPoint x: 933, startPoint y: 367, endPoint x: 1153, endPoint y: 367, distance: 219.6
click at [1153, 367] on p "We decided to go with the figures as per the Norwegian tax return even though t…" at bounding box center [821, 368] width 725 height 13
click at [932, 367] on span "We decided to go with the figures as per the Norwegian tax return even though t…" at bounding box center [806, 368] width 694 height 9
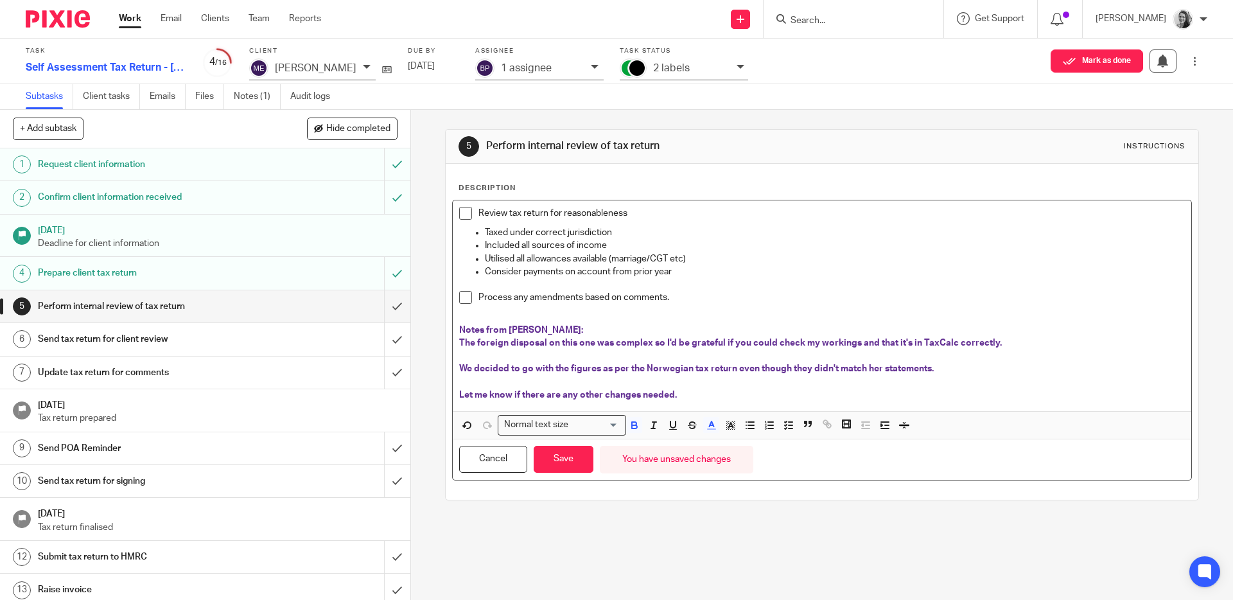
click at [453, 365] on div "Review tax return for reasonableness Taxed under correct jurisdiction Included …" at bounding box center [822, 305] width 738 height 211
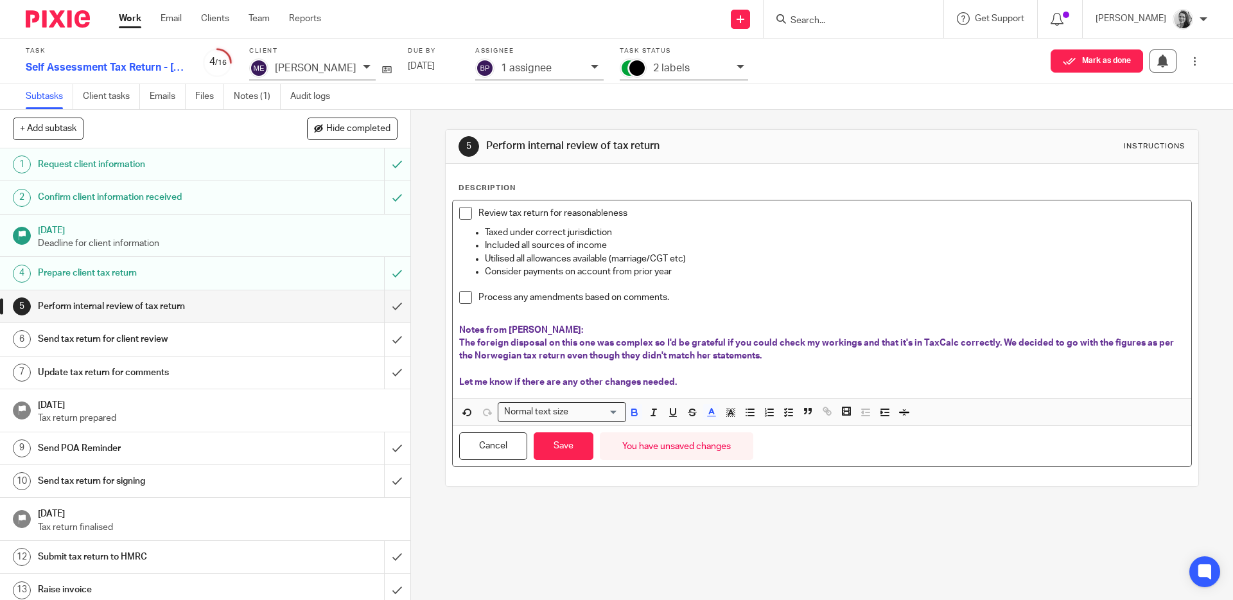
click at [791, 354] on p "The foreign disposal on this one was complex so I'd be grateful if you could ch…" at bounding box center [821, 349] width 725 height 26
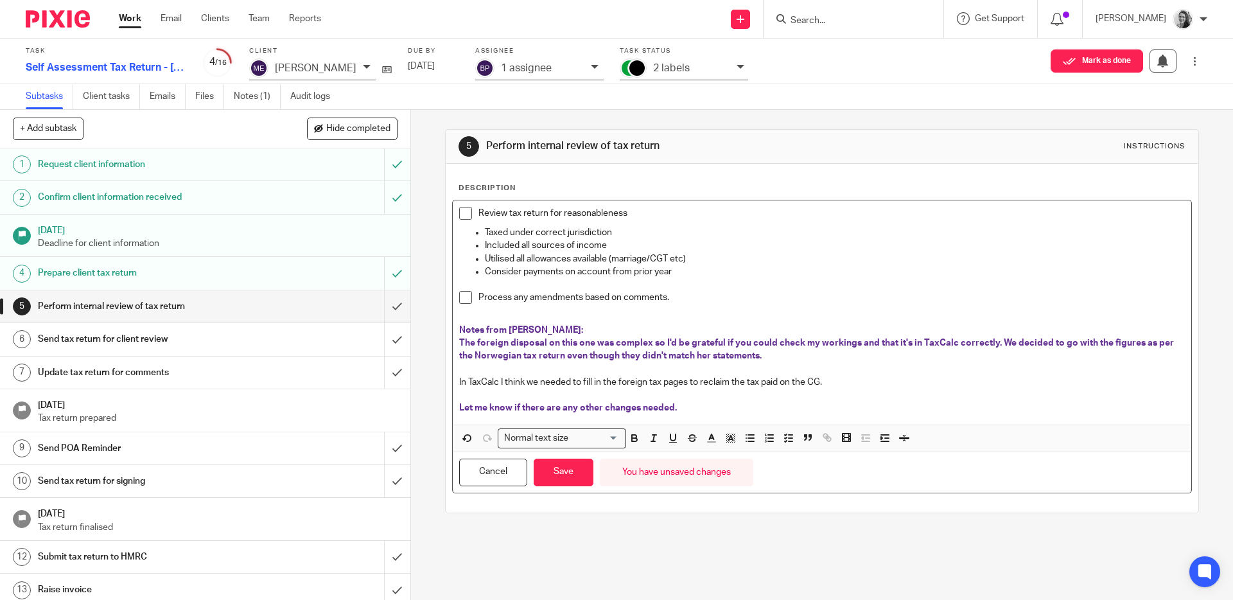
click at [742, 381] on p "In TaxCalc I think we needed to fill in the foreign tax pages to reclaim the ta…" at bounding box center [821, 382] width 725 height 13
click at [706, 380] on p "In TaxCalc I think we needed to fill in the foreign tax pages to reclaim the de…" at bounding box center [821, 382] width 725 height 13
click at [959, 381] on p "In TaxCalc I think we needed to fill in the foreign tax pages to claim the dedu…" at bounding box center [821, 382] width 725 height 13
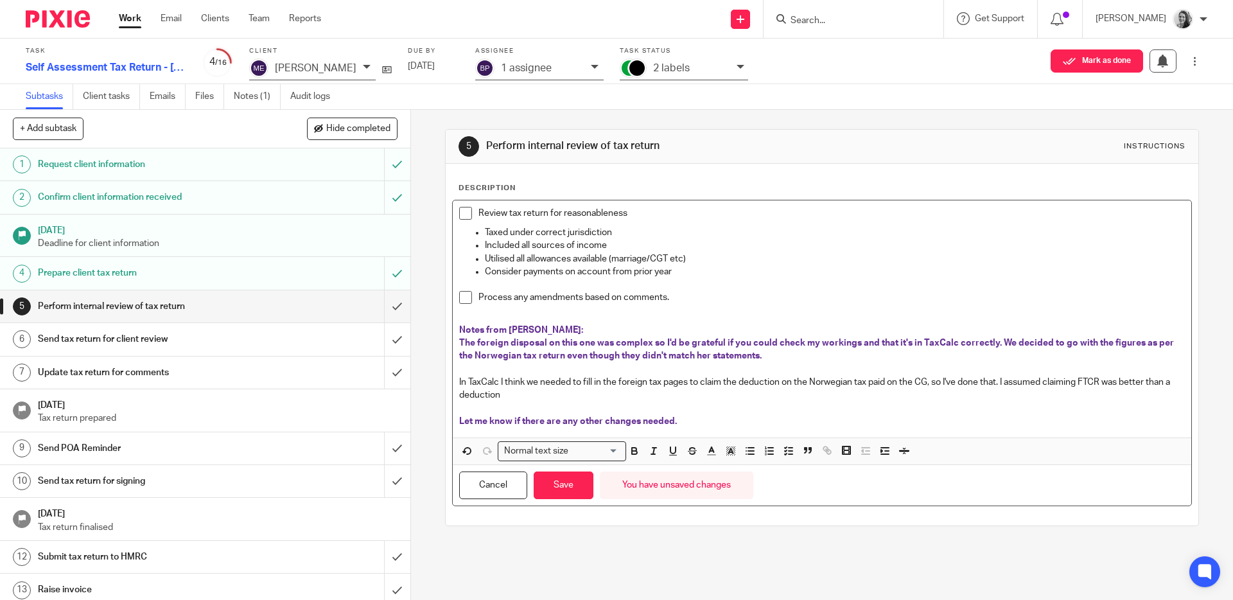
click at [1004, 386] on p "In TaxCalc I think we needed to fill in the foreign tax pages to claim the dedu…" at bounding box center [821, 389] width 725 height 26
click at [596, 403] on p at bounding box center [821, 407] width 725 height 13
click at [595, 397] on p "In TaxCalc I think we needed to fill in the foreign tax pages to claim the dedu…" at bounding box center [821, 389] width 725 height 26
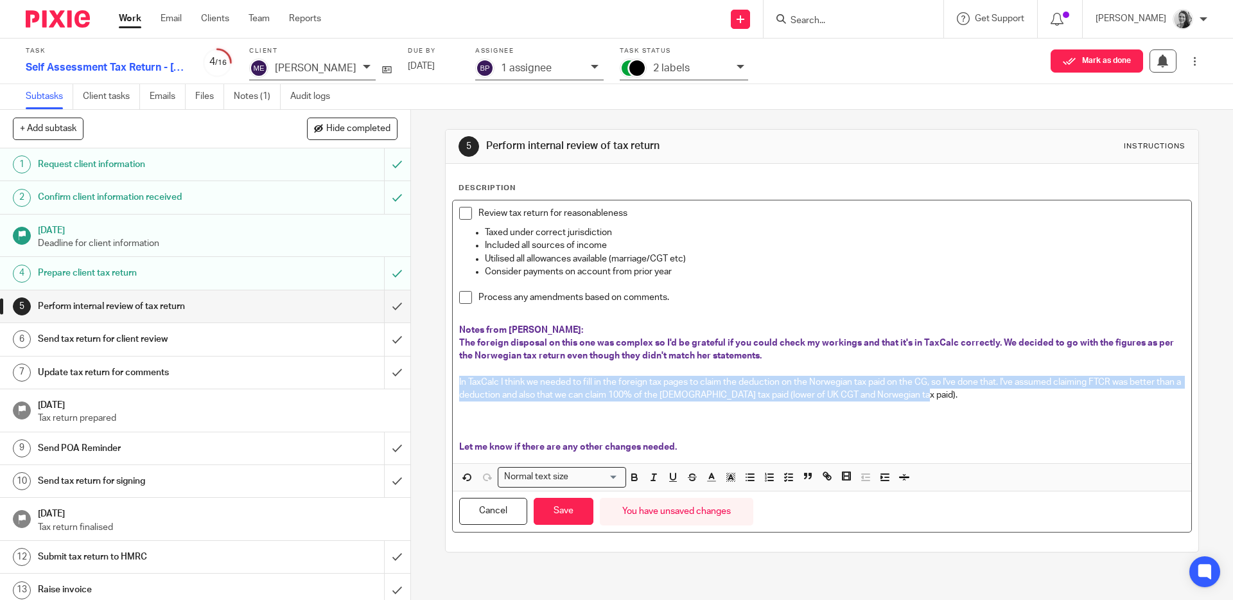
drag, startPoint x: 950, startPoint y: 399, endPoint x: 453, endPoint y: 376, distance: 497.5
click at [453, 376] on div "Review tax return for reasonableness Taxed under correct jurisdiction Included …" at bounding box center [822, 331] width 738 height 263
click at [632, 473] on icon "button" at bounding box center [635, 477] width 12 height 12
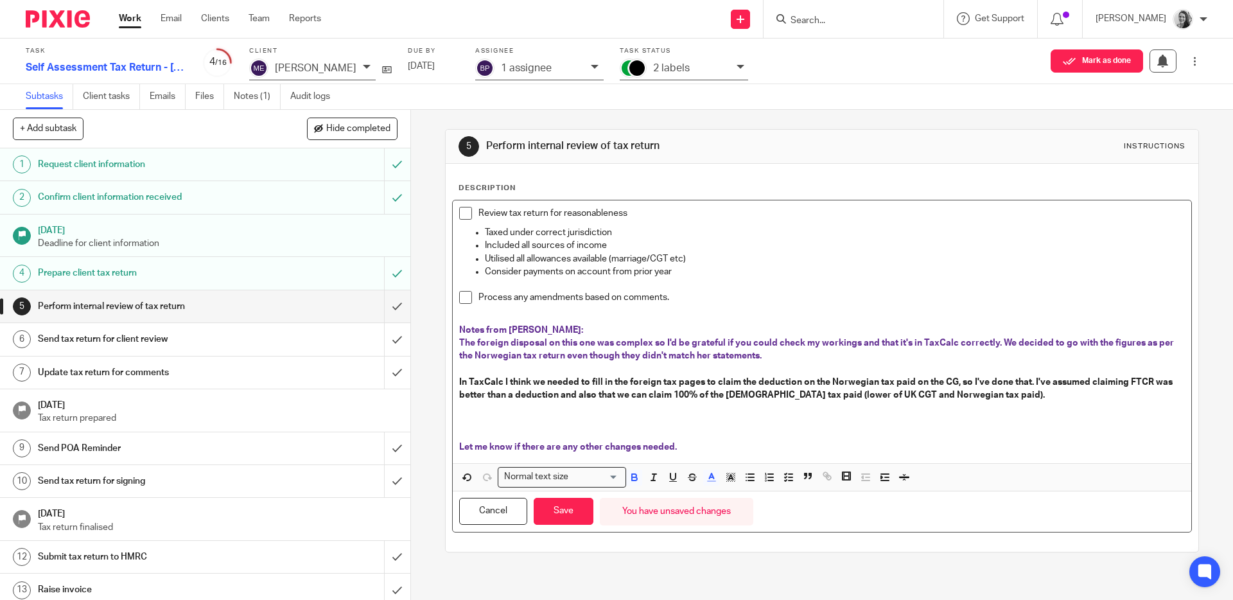
click at [665, 354] on span "The foreign disposal on this one was complex so I'd be grateful if you could ch…" at bounding box center [817, 349] width 717 height 22
drag, startPoint x: 698, startPoint y: 367, endPoint x: 455, endPoint y: 328, distance: 245.9
click at [455, 328] on div "Review tax return for reasonableness Taxed under correct jurisdiction Included …" at bounding box center [822, 331] width 738 height 263
click at [709, 473] on polyline "button" at bounding box center [711, 475] width 4 height 5
click at [672, 518] on li "color:#000000" at bounding box center [677, 520] width 10 height 10
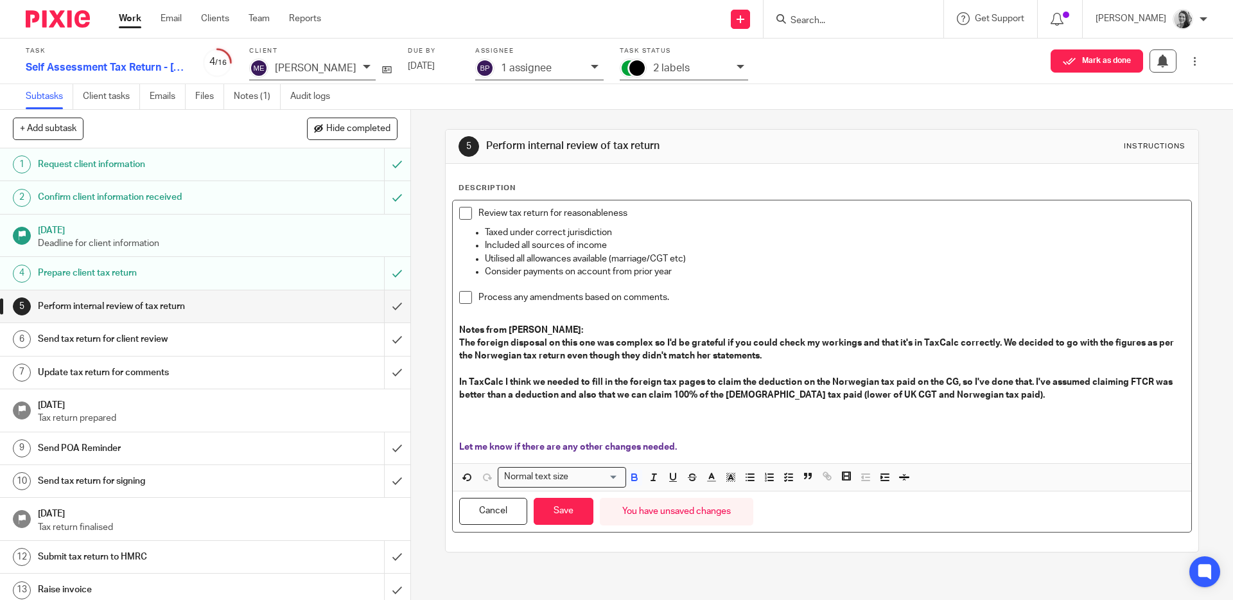
click at [620, 394] on strong "In TaxCalc I think we needed to fill in the foreign tax pages to claim the dedu…" at bounding box center [816, 389] width 715 height 22
click at [541, 421] on p at bounding box center [821, 421] width 725 height 13
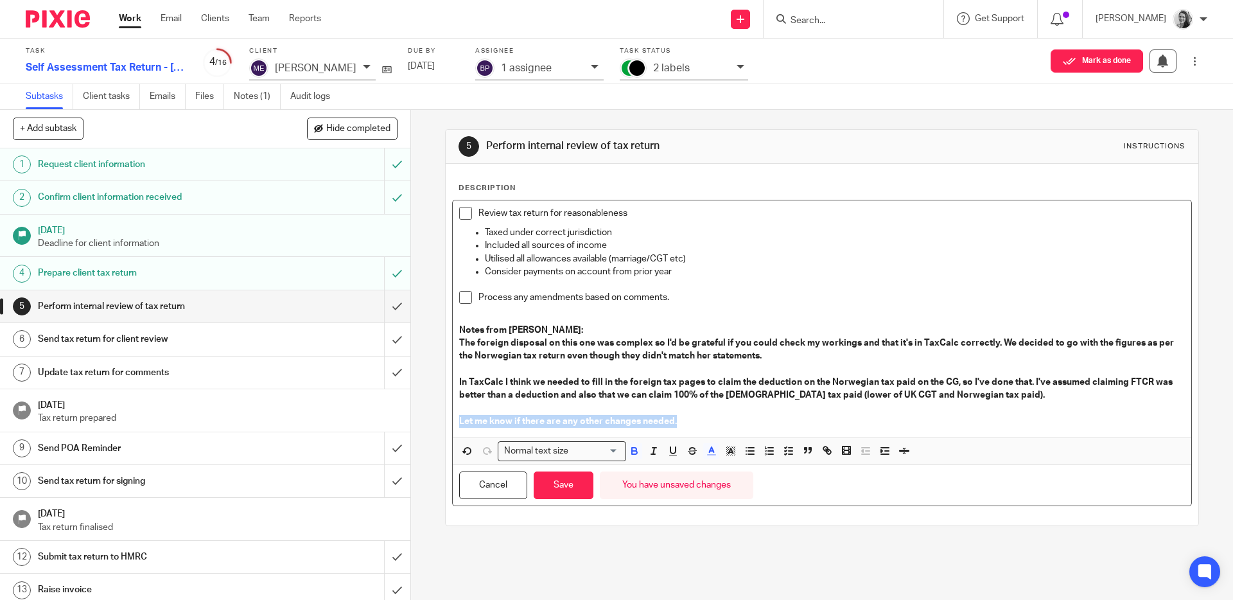
drag, startPoint x: 695, startPoint y: 421, endPoint x: 448, endPoint y: 424, distance: 246.6
click at [453, 424] on div "Review tax return for reasonableness Taxed under correct jurisdiction Included …" at bounding box center [822, 318] width 738 height 237
click at [706, 453] on icon "button" at bounding box center [712, 451] width 12 height 12
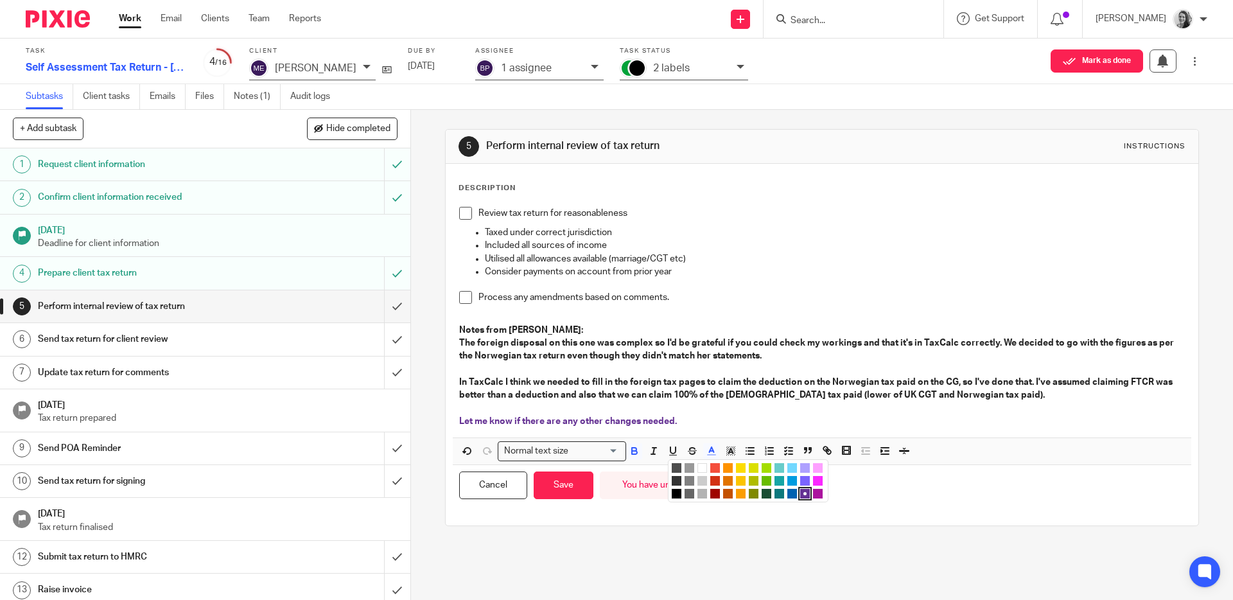
click at [672, 493] on li "color:#000000" at bounding box center [677, 494] width 10 height 10
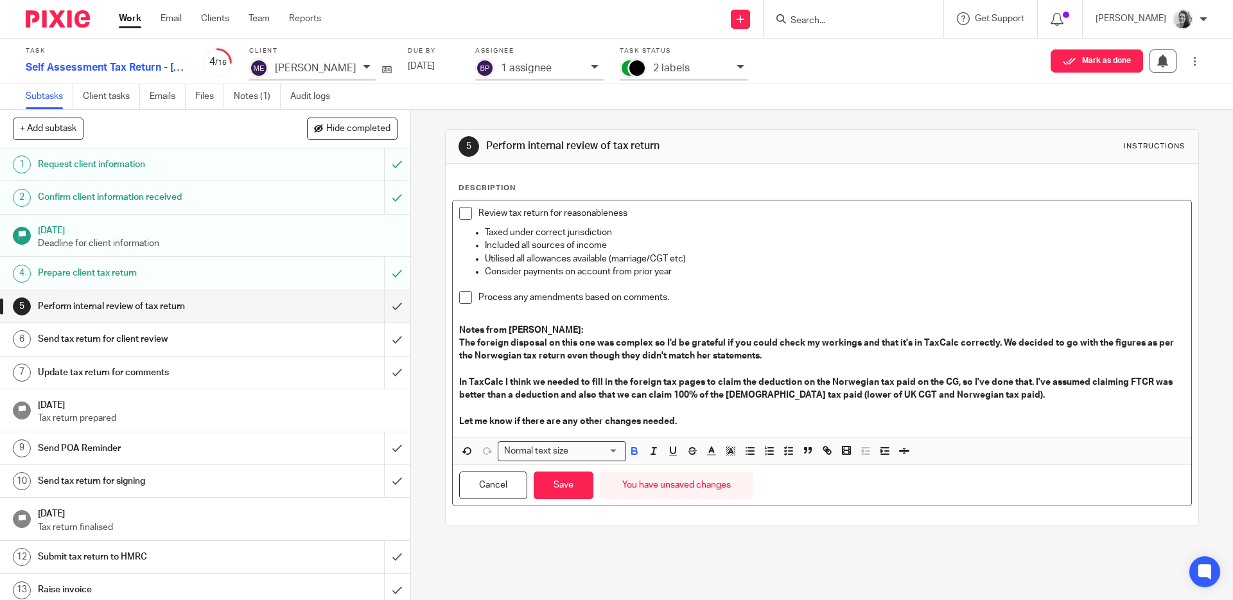
click at [686, 378] on strong "In TaxCalc I think we needed to fill in the foreign tax pages to claim the dedu…" at bounding box center [816, 389] width 715 height 22
click at [1018, 398] on p "In TaxCalc I think we needed to fill in the foreign tax pages to claim the dedu…" at bounding box center [821, 389] width 725 height 26
click at [546, 492] on button "Save" at bounding box center [564, 485] width 60 height 28
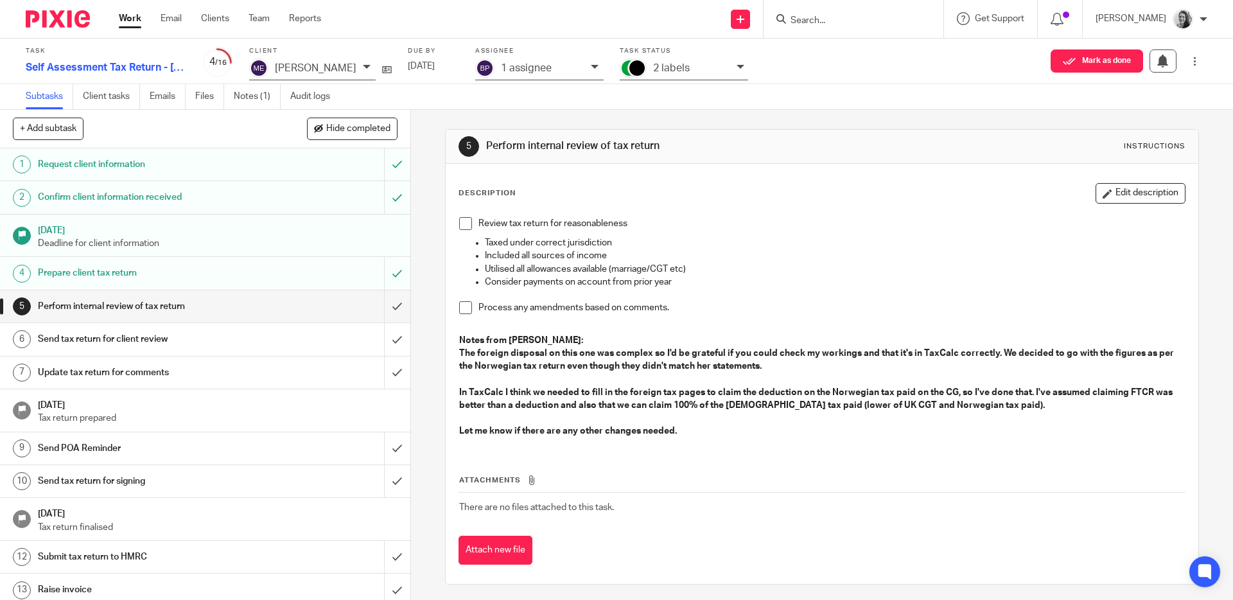
click at [730, 65] on div "2 labels" at bounding box center [691, 68] width 77 height 15
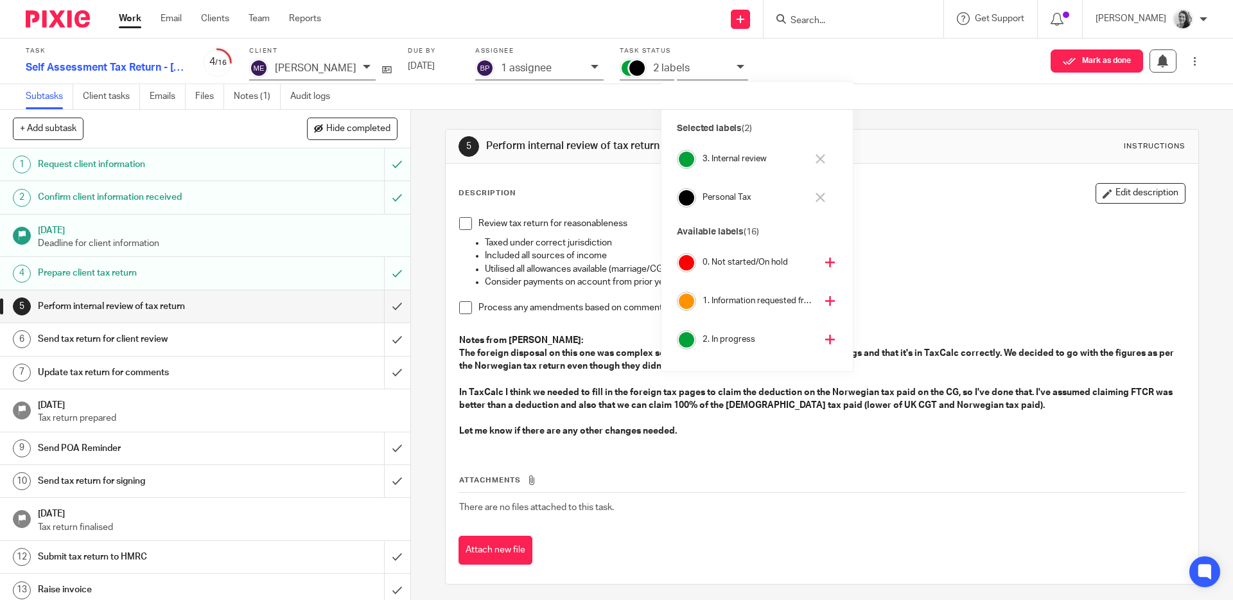
click at [730, 65] on div "2 labels" at bounding box center [691, 68] width 77 height 15
click at [985, 188] on div "Description Edit description" at bounding box center [821, 193] width 726 height 21
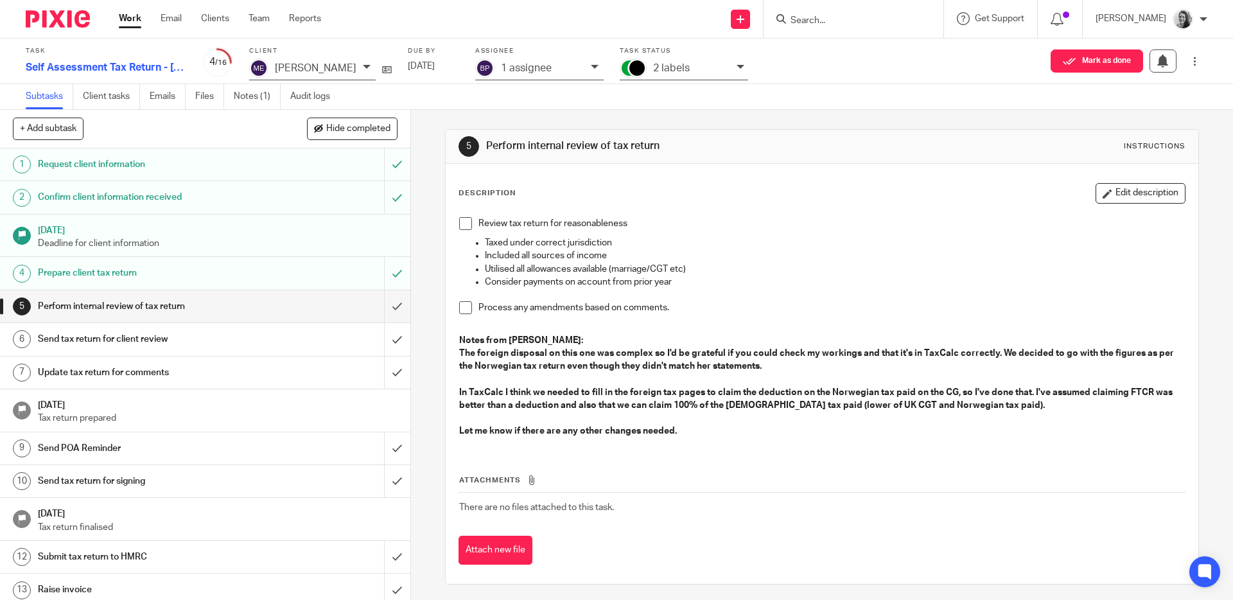
click at [730, 74] on div "2 labels" at bounding box center [691, 68] width 77 height 15
click at [124, 19] on link "Work" at bounding box center [130, 18] width 22 height 13
